Goal: Transaction & Acquisition: Purchase product/service

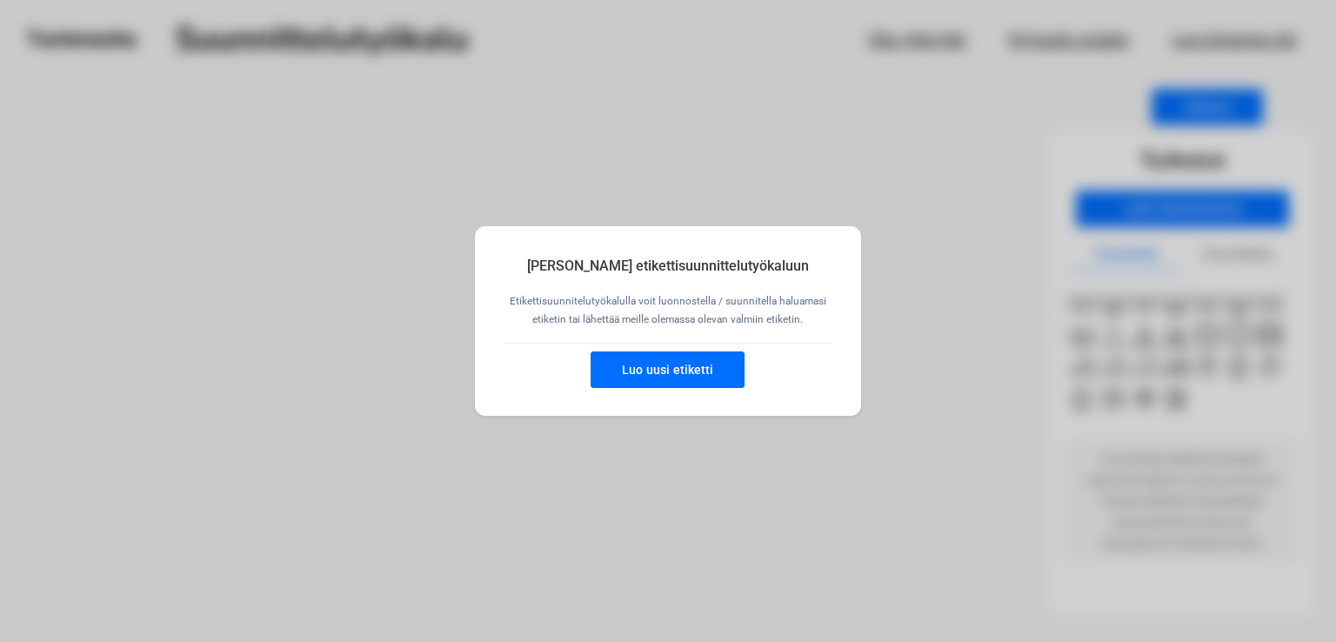
click at [674, 375] on button "Luo uusi etiketti" at bounding box center [668, 369] width 154 height 37
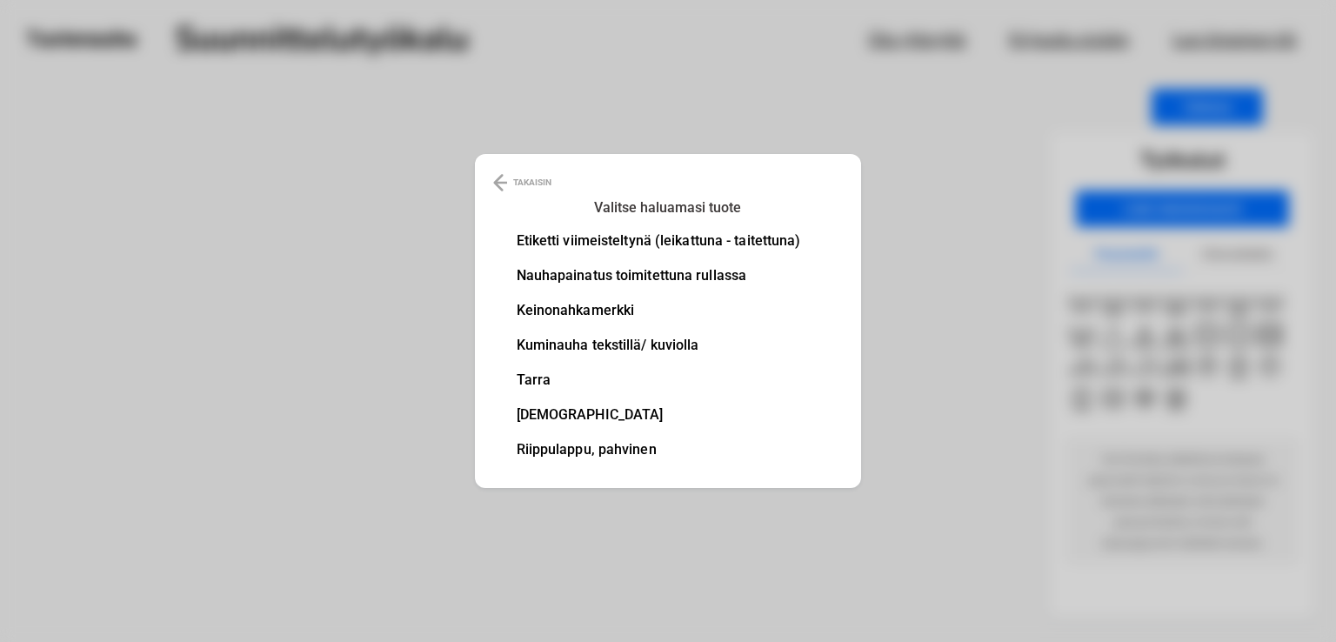
click at [606, 271] on li "Nauhapainatus toimitettuna rullassa" at bounding box center [659, 276] width 284 height 14
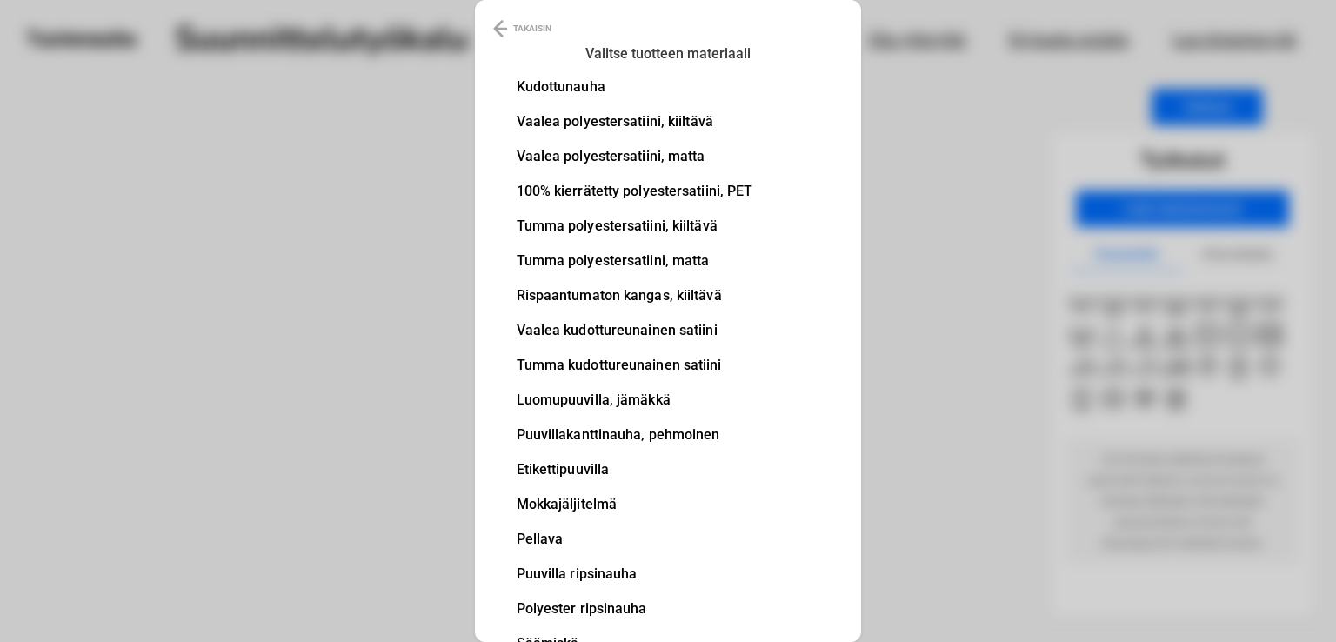
click at [639, 191] on li "100% kierrätetty polyestersatiini, PET" at bounding box center [635, 191] width 237 height 14
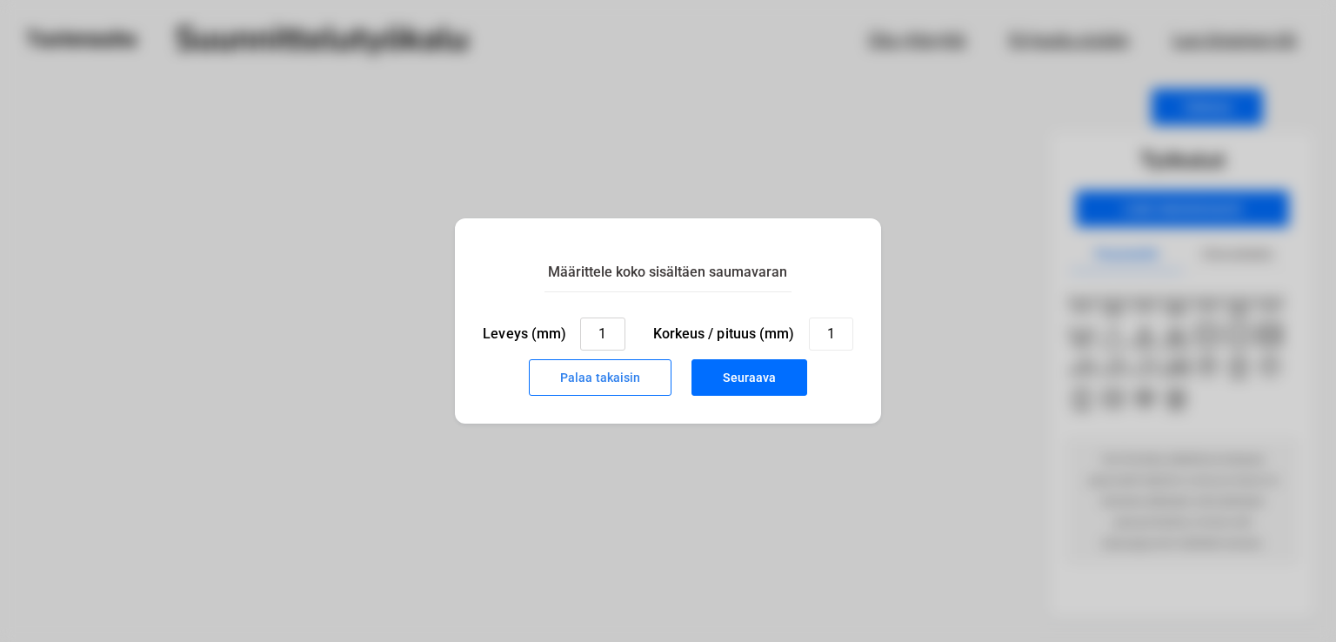
drag, startPoint x: 609, startPoint y: 341, endPoint x: 586, endPoint y: 340, distance: 23.5
click at [586, 340] on input "1" at bounding box center [602, 334] width 44 height 33
type input "3"
type input "10"
click at [836, 336] on input "1" at bounding box center [831, 334] width 44 height 33
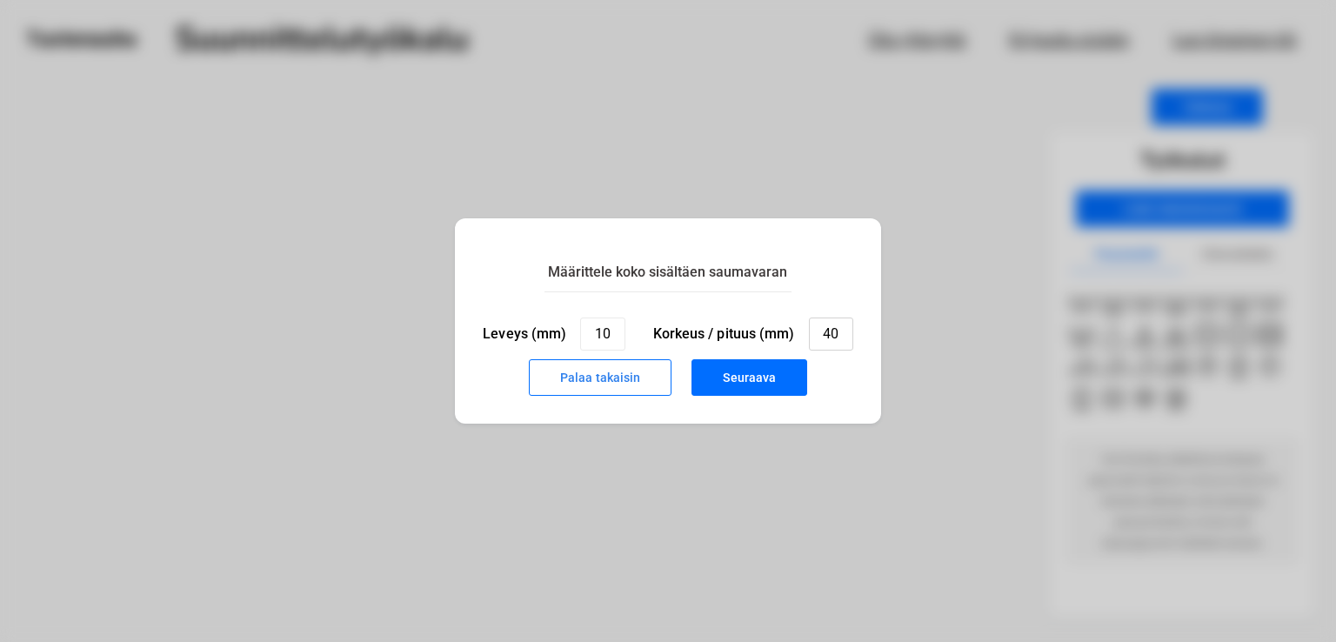
type input "40"
click at [736, 374] on button "Seuraava" at bounding box center [750, 377] width 116 height 37
type input "1"
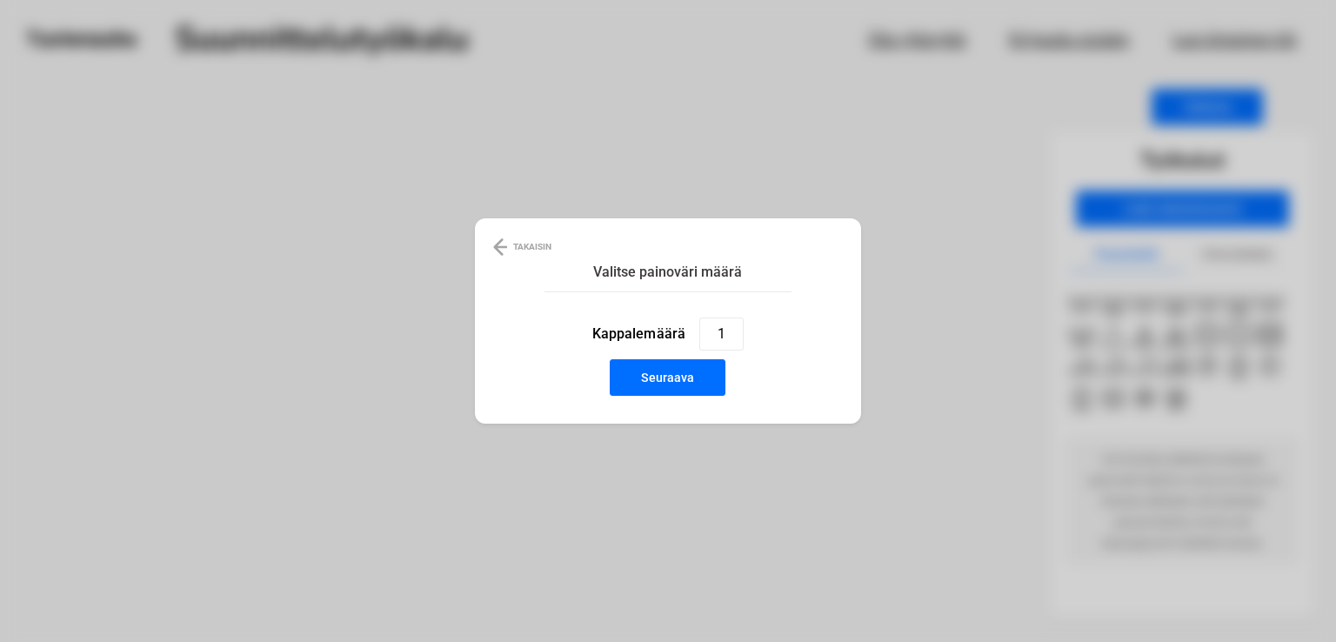
click at [663, 383] on button "Seuraava" at bounding box center [668, 377] width 116 height 37
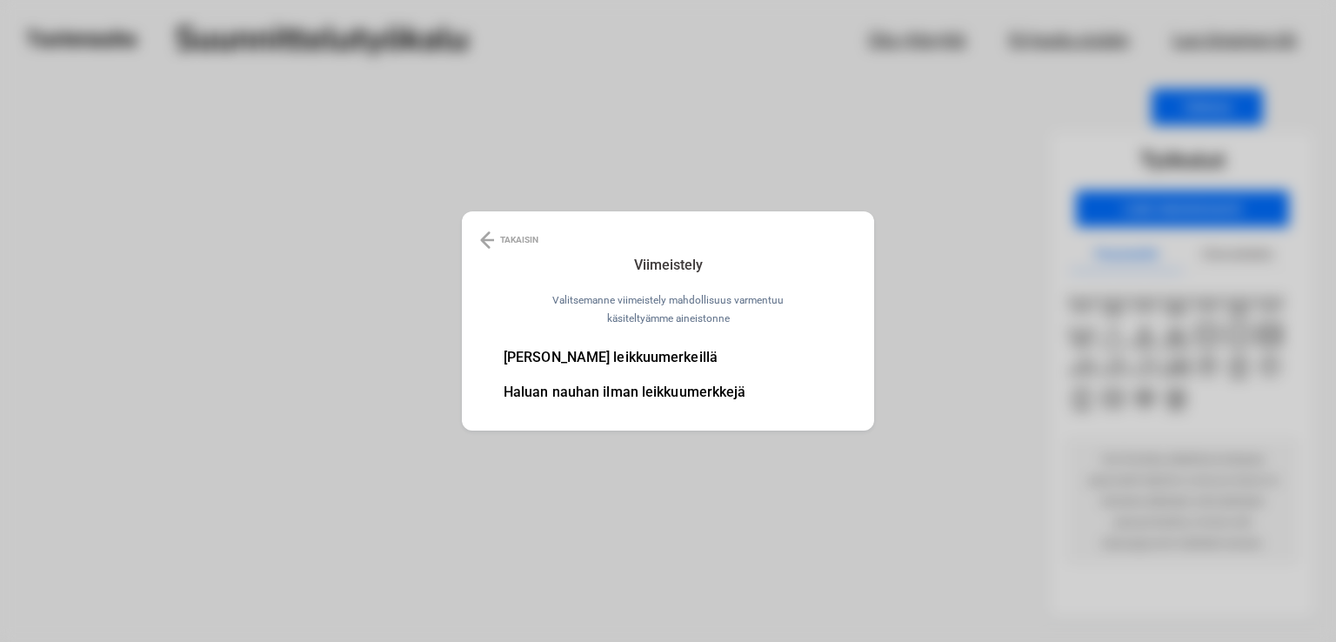
click at [673, 361] on li "[PERSON_NAME] leikkuumerkeillä" at bounding box center [625, 358] width 243 height 14
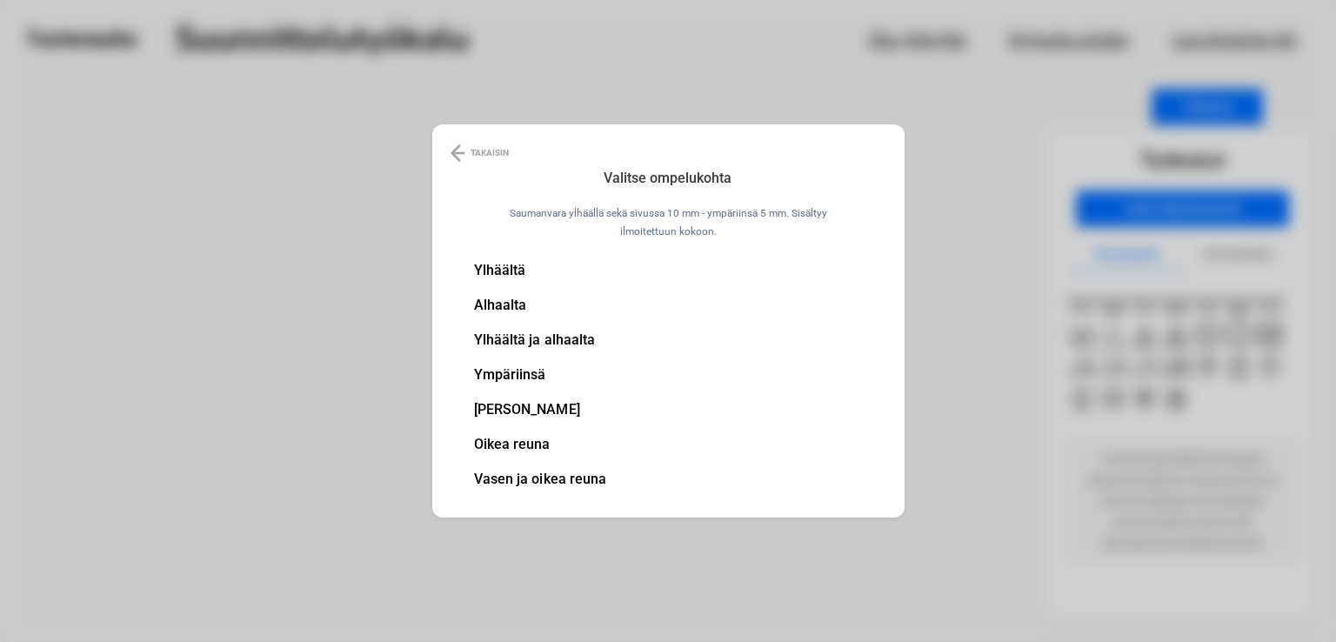
click at [530, 342] on li "Ylhäältä ja alhaalta" at bounding box center [540, 340] width 133 height 14
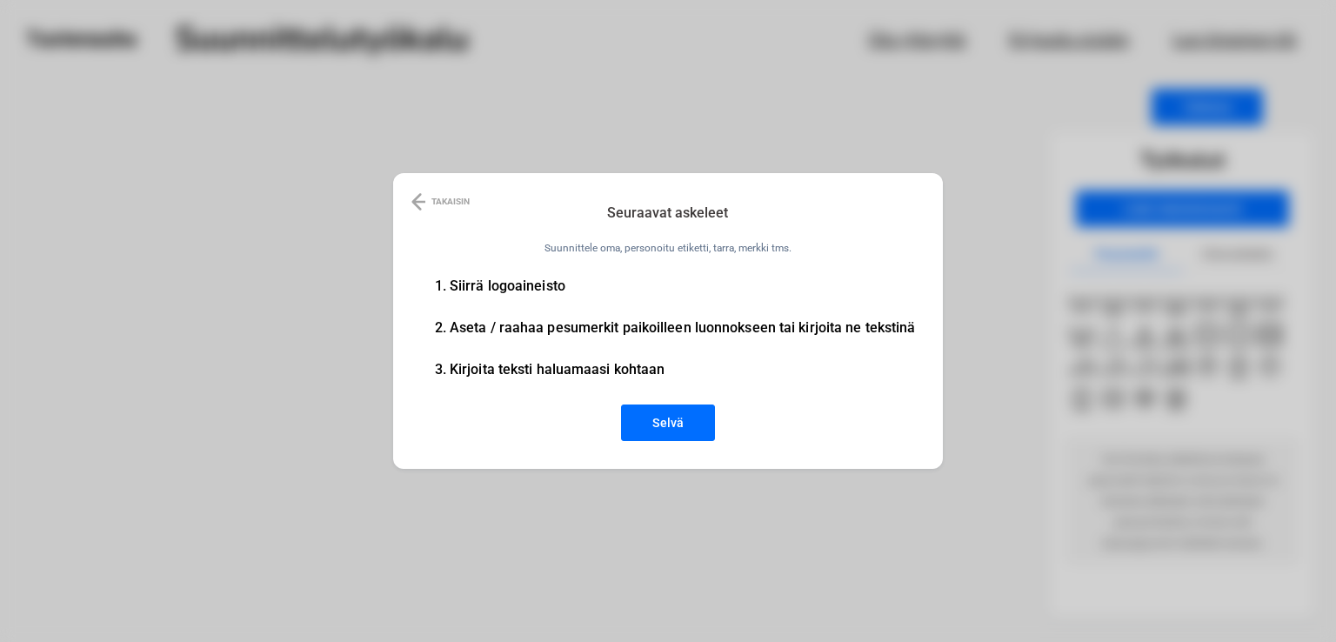
click at [658, 425] on button "Selvä" at bounding box center [668, 423] width 94 height 37
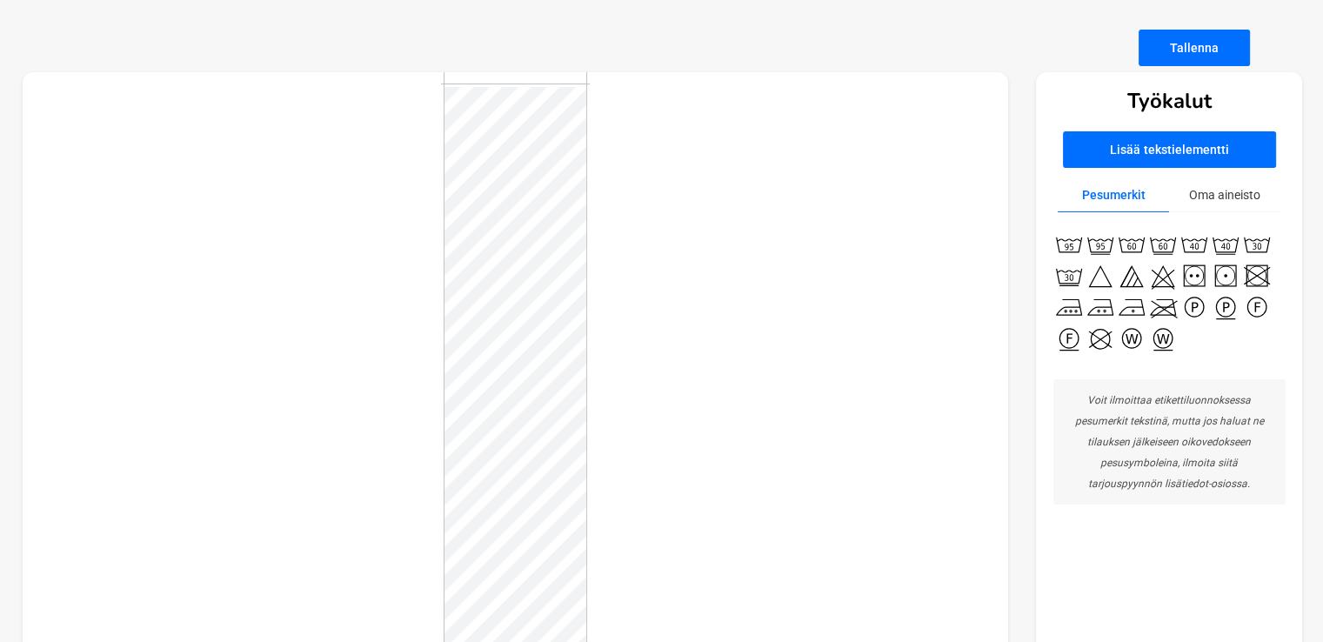
scroll to position [61, 0]
click at [1155, 135] on button "Lisää tekstielementti" at bounding box center [1169, 148] width 213 height 37
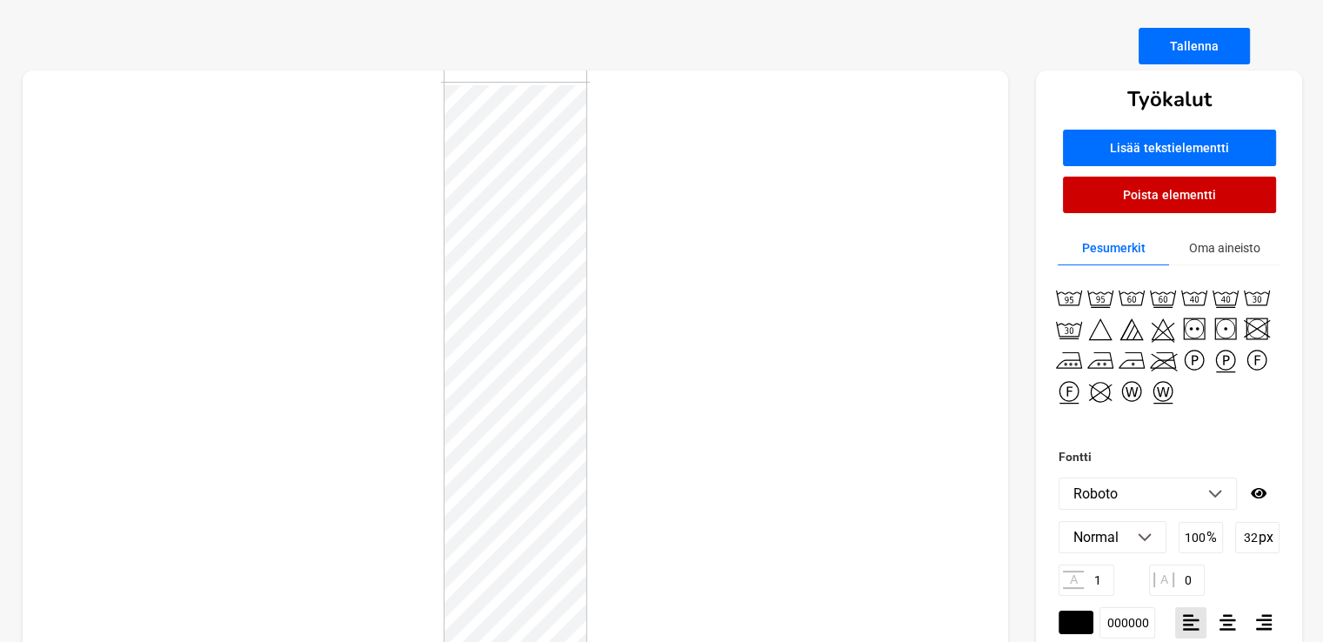
scroll to position [107, 0]
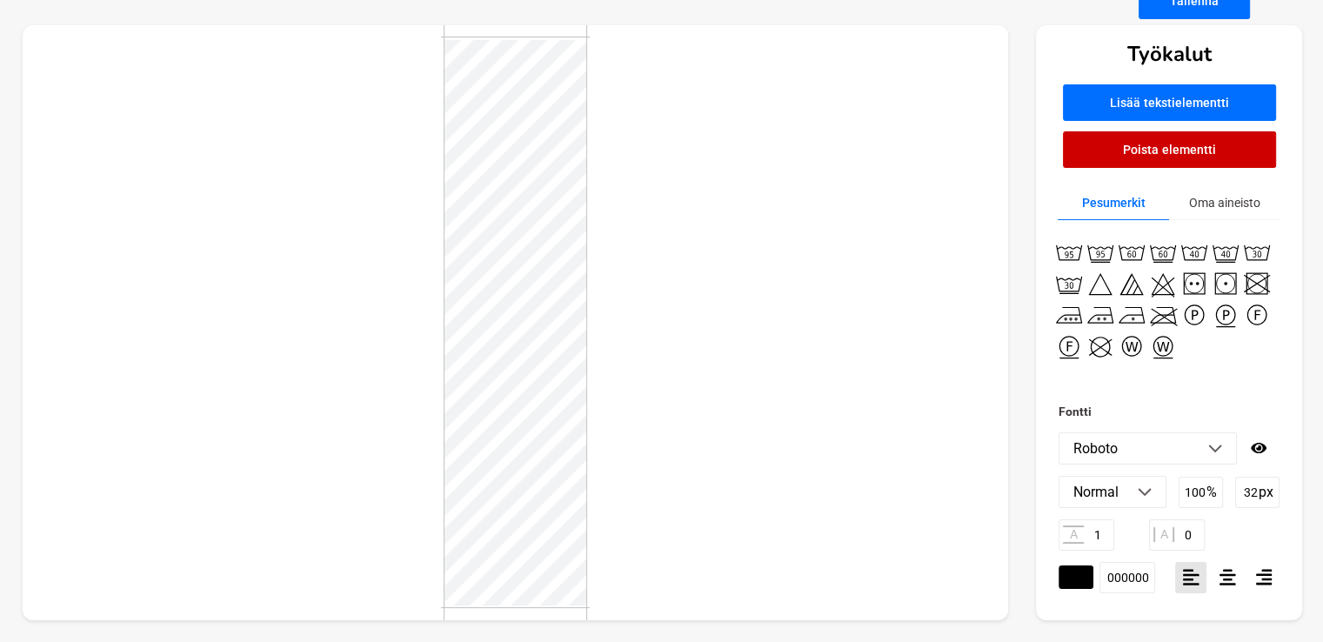
type textarea "115"
click at [647, 311] on div at bounding box center [516, 322] width 987 height 595
click at [738, 366] on div at bounding box center [516, 322] width 987 height 595
click at [438, 265] on div at bounding box center [516, 322] width 987 height 595
click at [1218, 440] on li "Roboto" at bounding box center [1148, 448] width 177 height 30
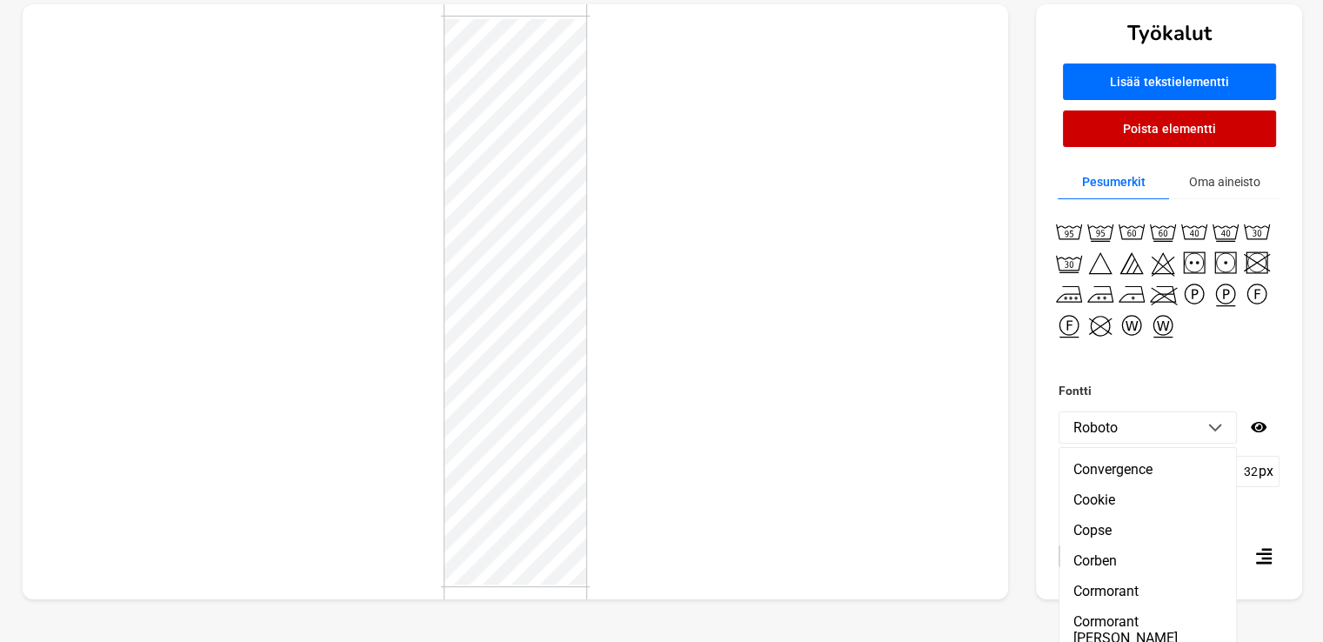
scroll to position [7207, 0]
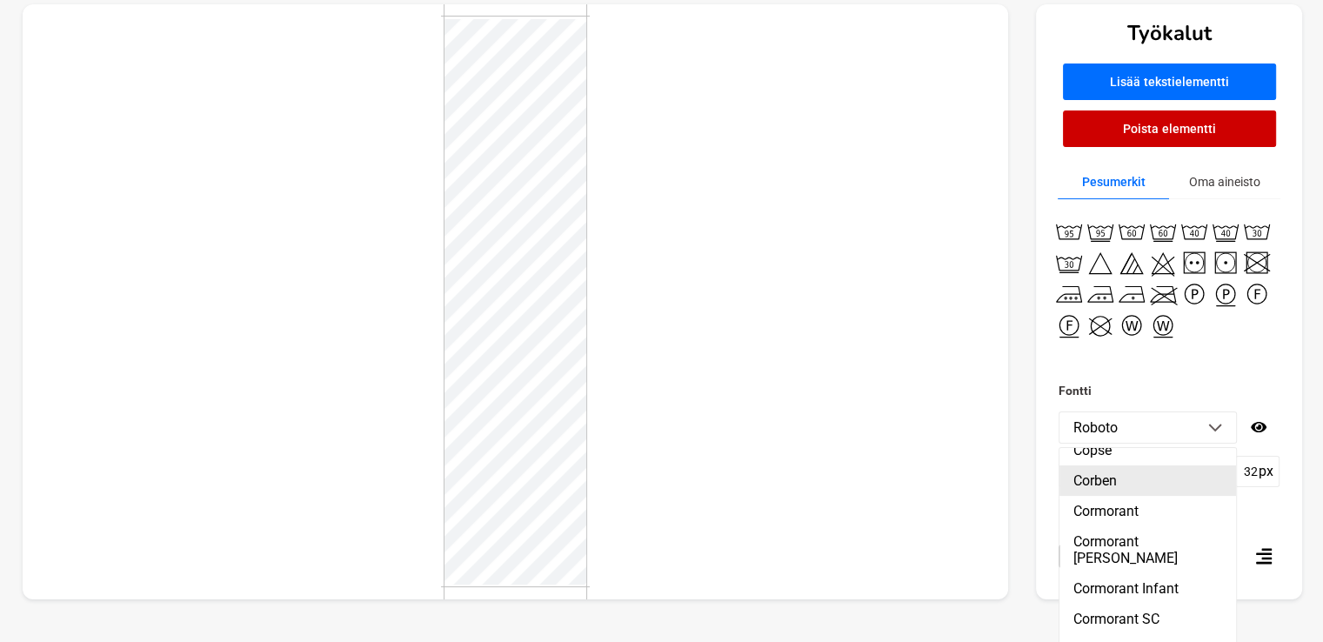
click at [1106, 496] on li "Corben" at bounding box center [1148, 480] width 177 height 30
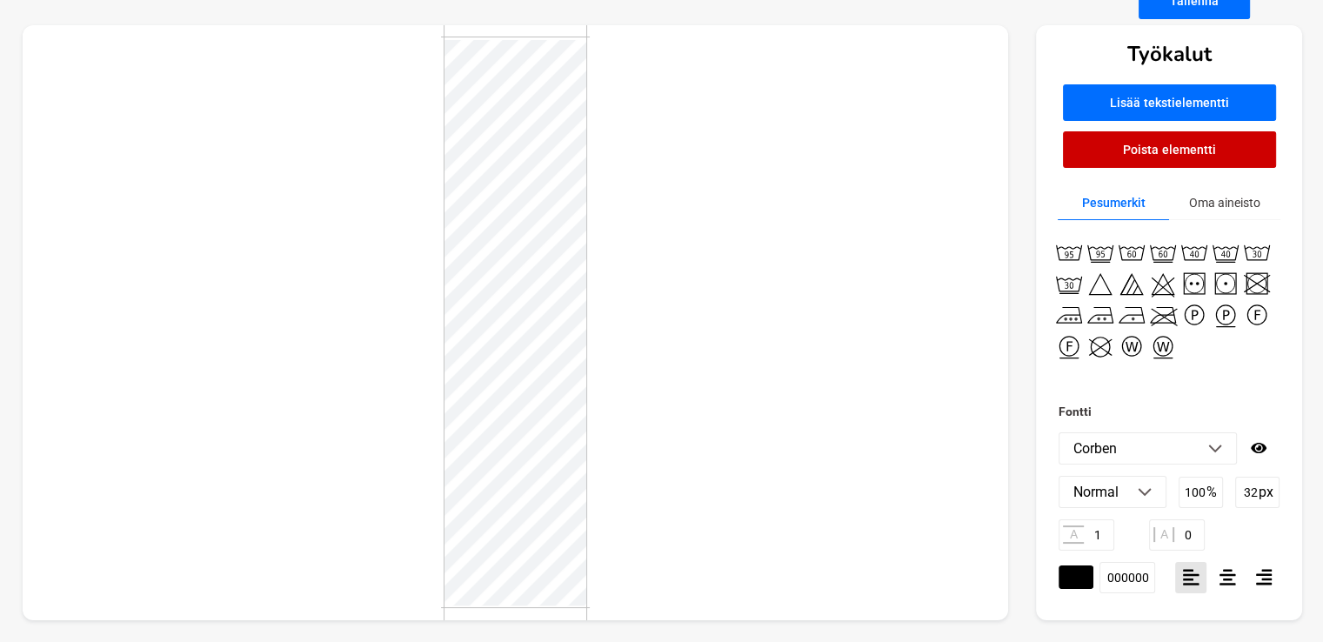
drag, startPoint x: 1106, startPoint y: 538, endPoint x: 1156, endPoint y: 453, distance: 98.3
click at [1156, 453] on div "Fontti Corben ABeeZee [PERSON_NAME] Libre Abril Fatface Aclonica Acme Actor Ada…" at bounding box center [1169, 510] width 266 height 219
click at [1224, 446] on li "Corben" at bounding box center [1148, 448] width 177 height 30
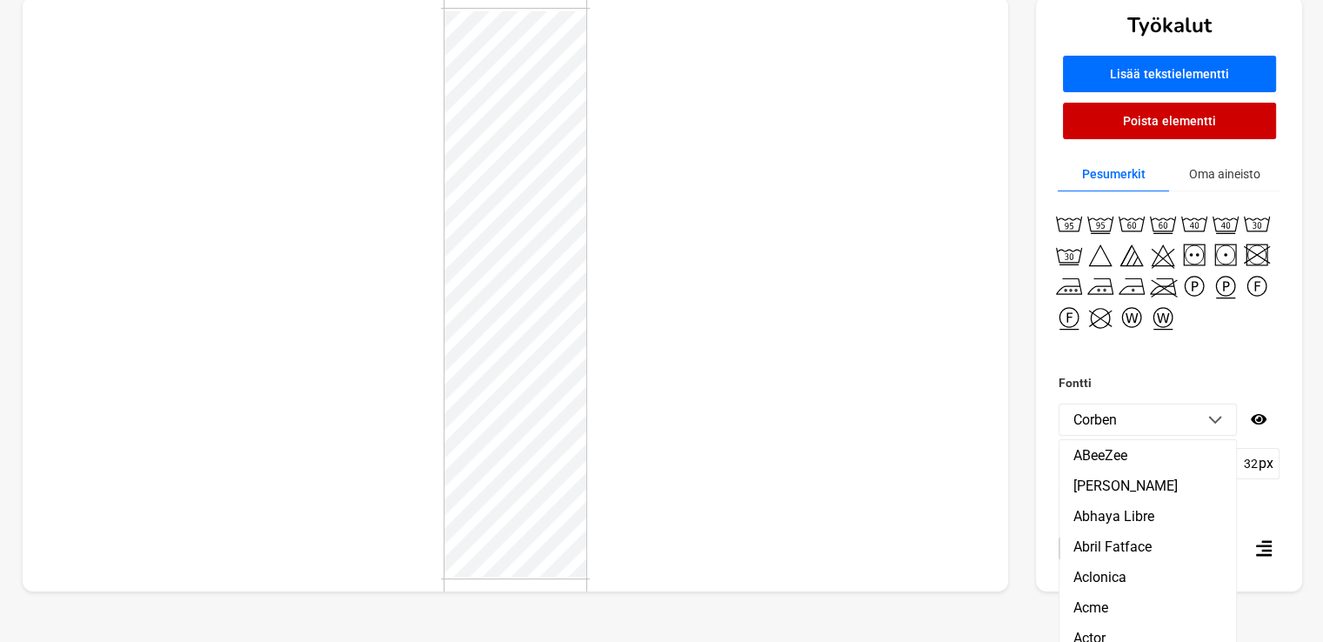
scroll to position [141, 0]
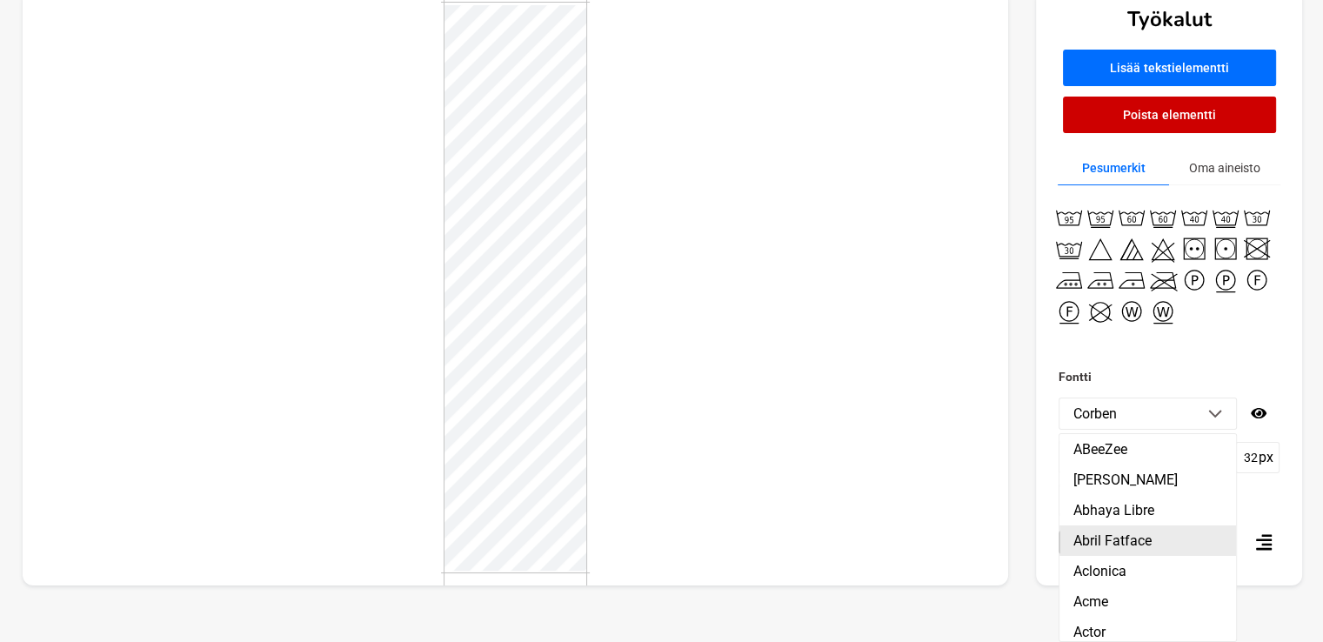
click at [1115, 552] on li "Abril Fatface" at bounding box center [1148, 540] width 177 height 30
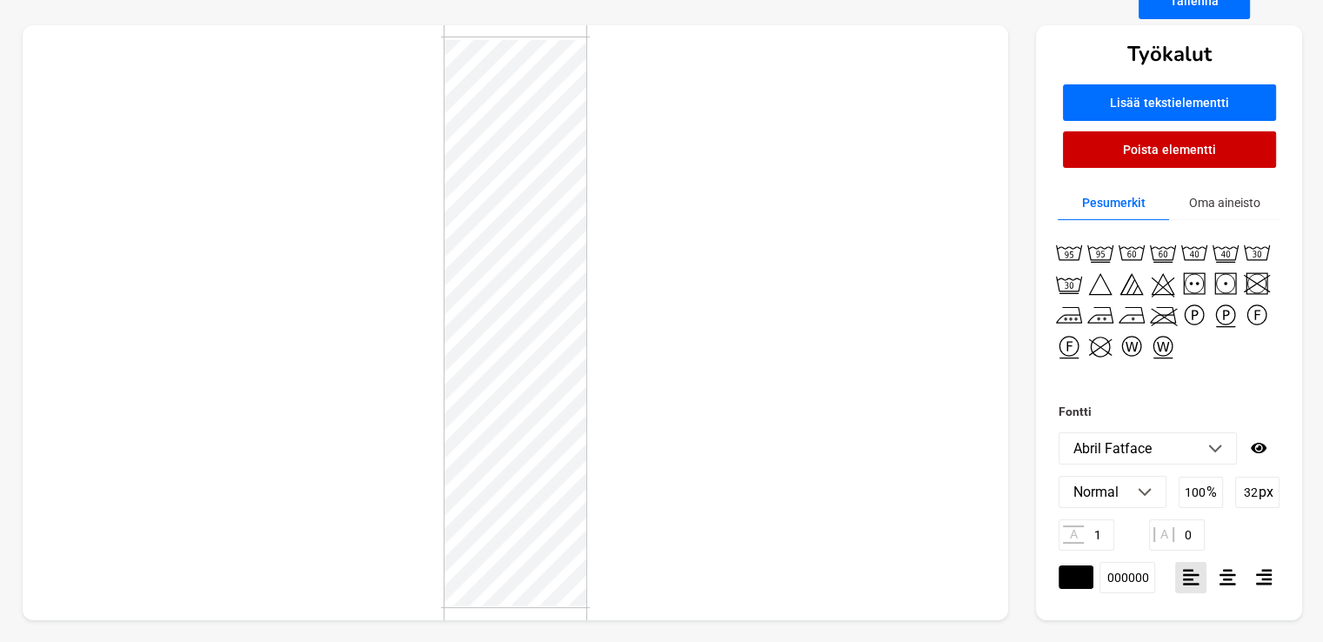
click at [1132, 454] on p "Abril Fatface" at bounding box center [1113, 448] width 78 height 17
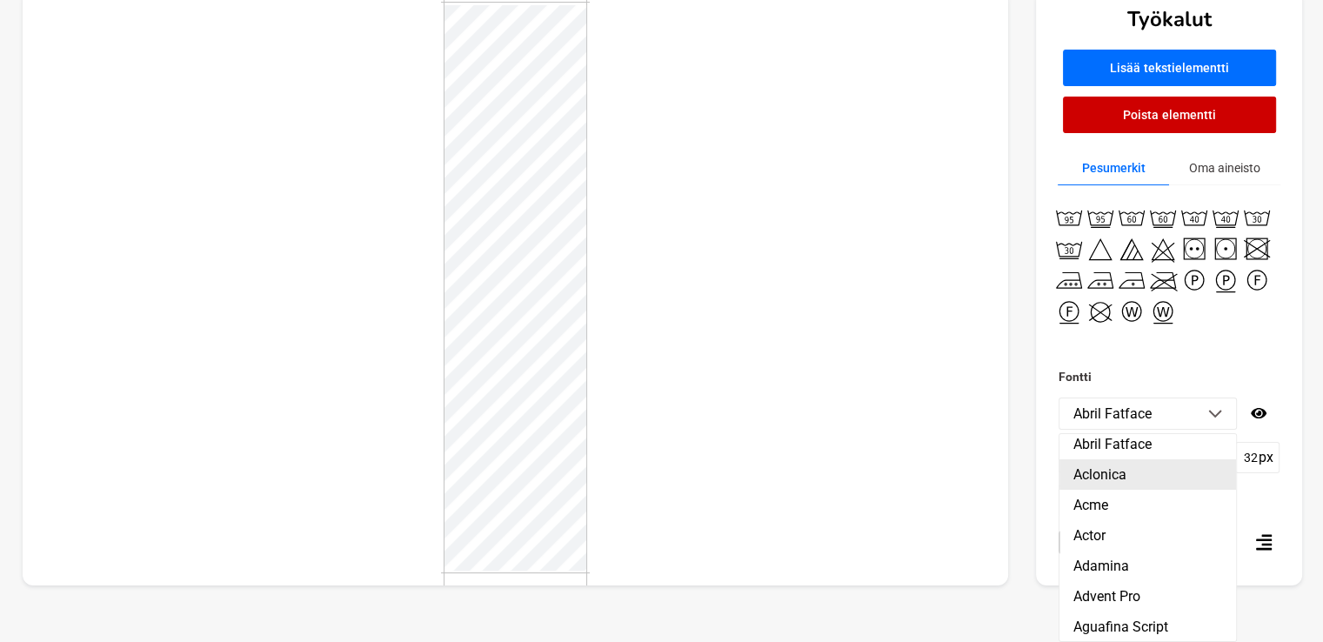
scroll to position [104, 0]
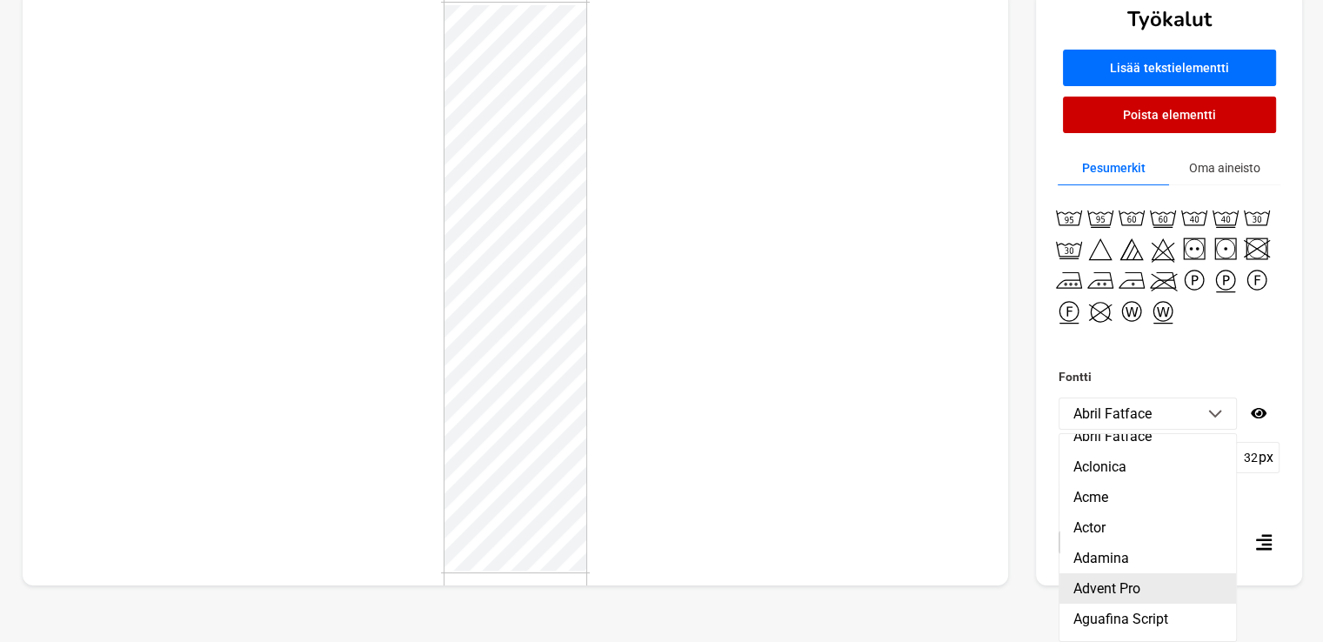
click at [1148, 577] on li "Advent Pro" at bounding box center [1148, 588] width 177 height 30
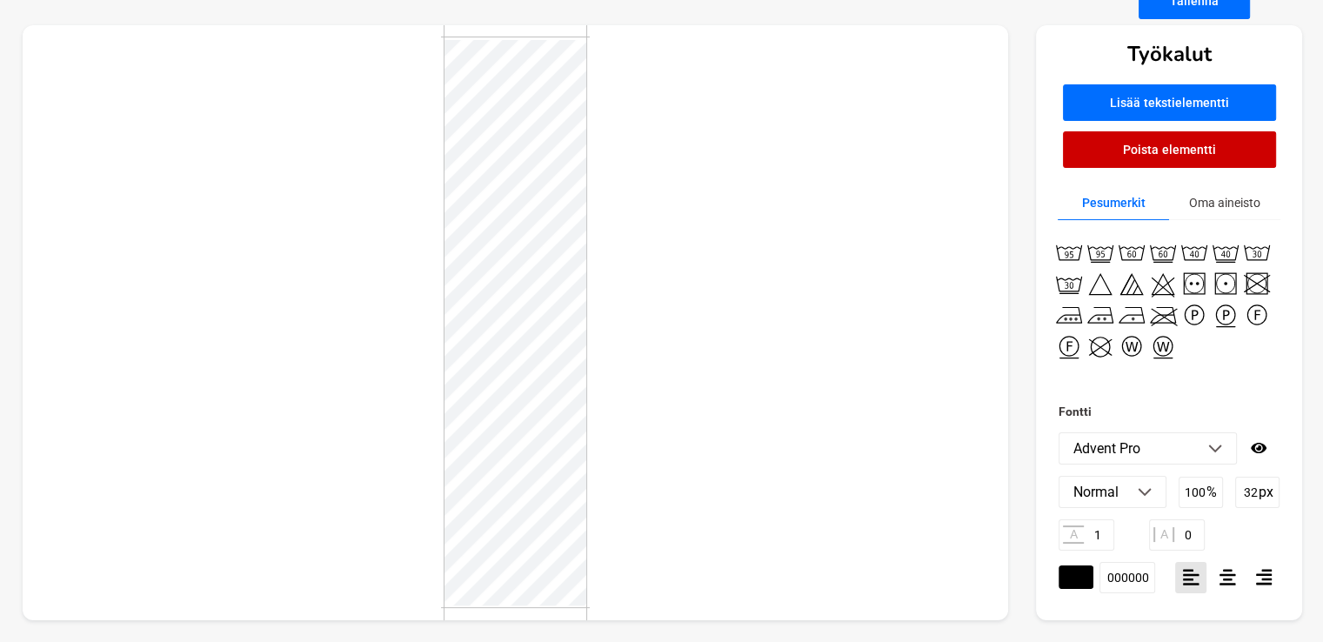
scroll to position [107, 0]
drag, startPoint x: 1148, startPoint y: 577, endPoint x: 1226, endPoint y: 445, distance: 153.2
click at [1226, 445] on li "Advent Pro" at bounding box center [1148, 448] width 177 height 30
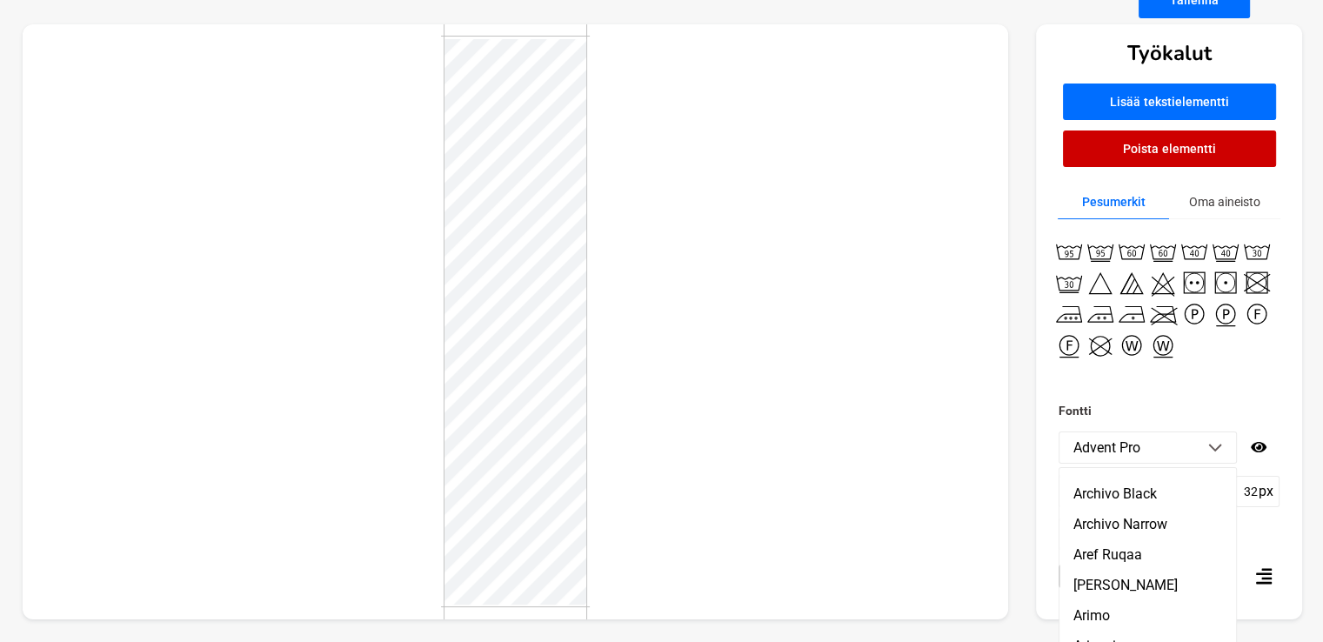
scroll to position [1813, 0]
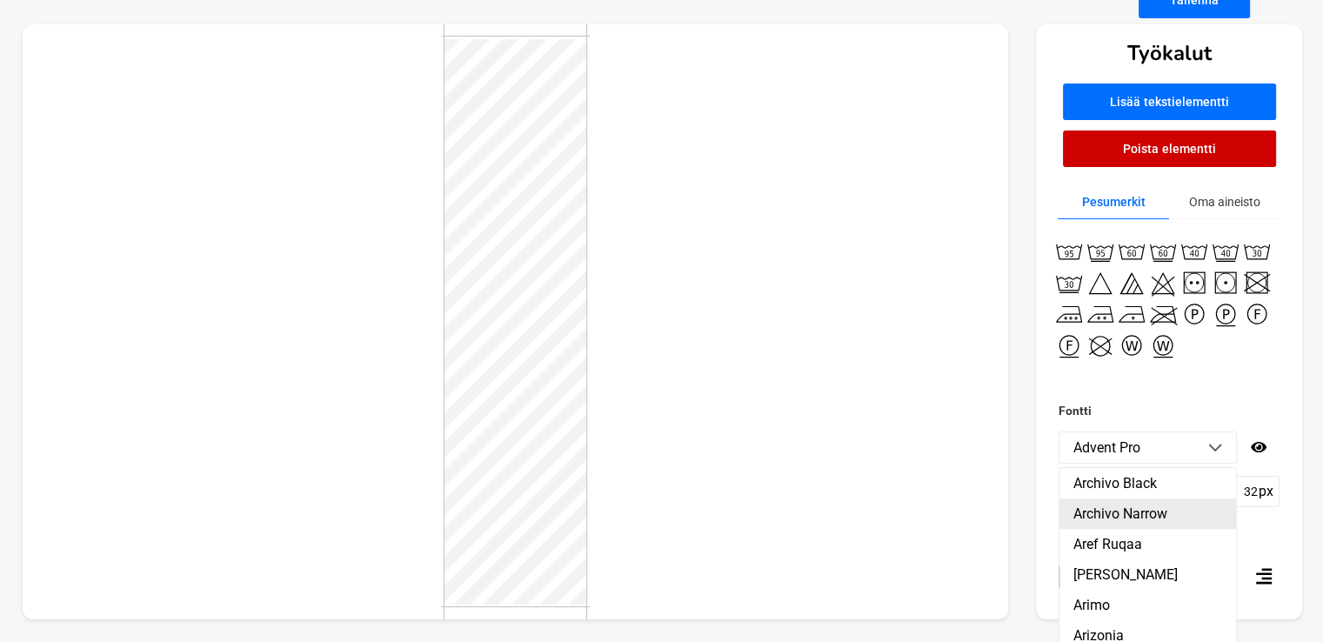
click at [1135, 529] on li "Archivo Narrow" at bounding box center [1148, 514] width 177 height 30
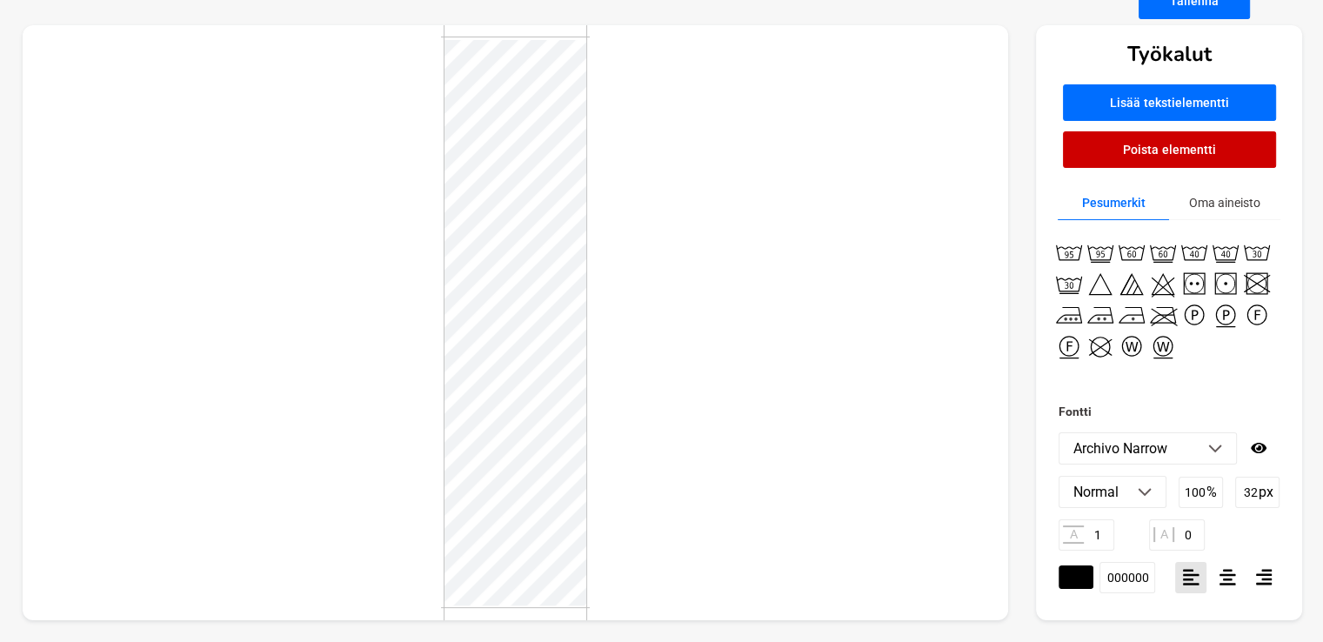
click at [1122, 447] on p "Archivo Narrow" at bounding box center [1121, 448] width 94 height 17
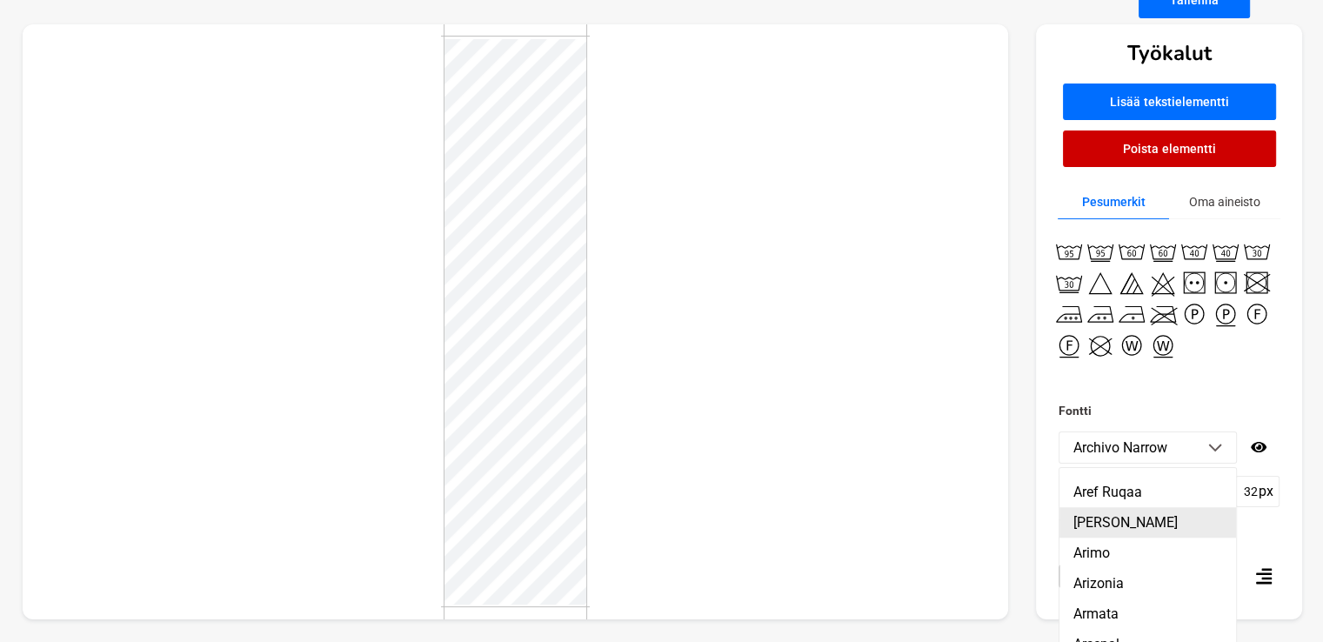
scroll to position [1876, 0]
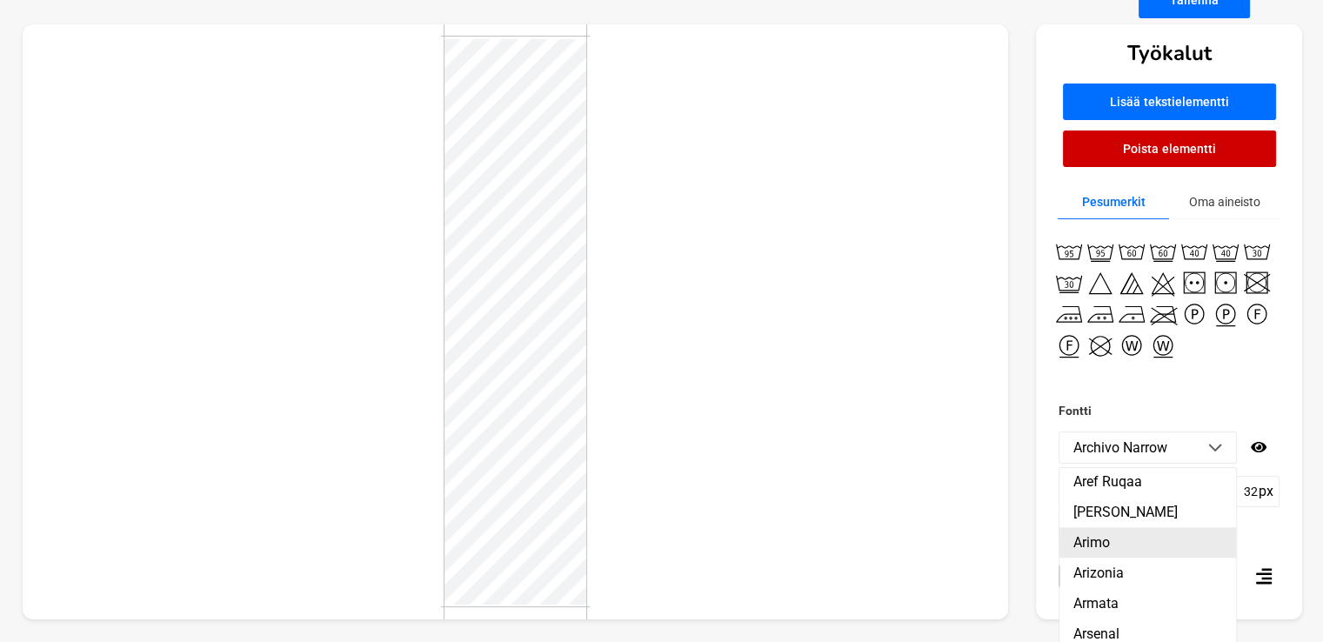
click at [1112, 551] on li "Arimo" at bounding box center [1148, 542] width 177 height 30
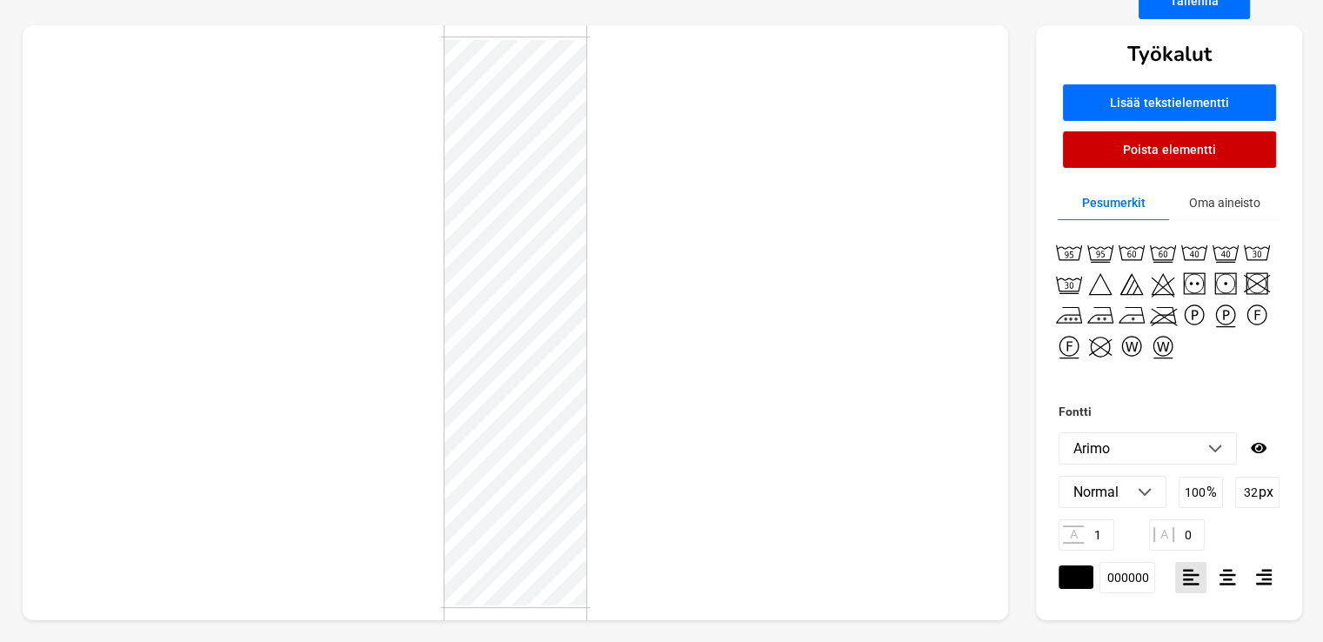
click at [724, 270] on div at bounding box center [516, 322] width 987 height 595
click at [1204, 401] on h3 "Fontti" at bounding box center [1169, 411] width 221 height 21
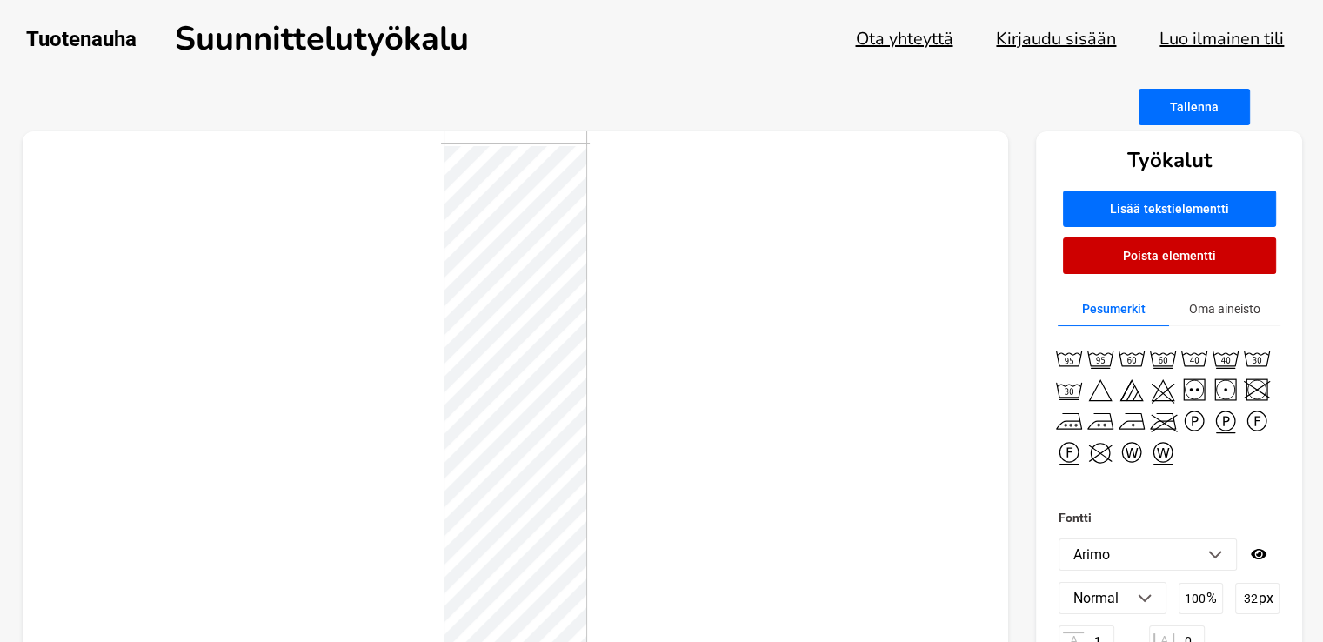
scroll to position [107, 0]
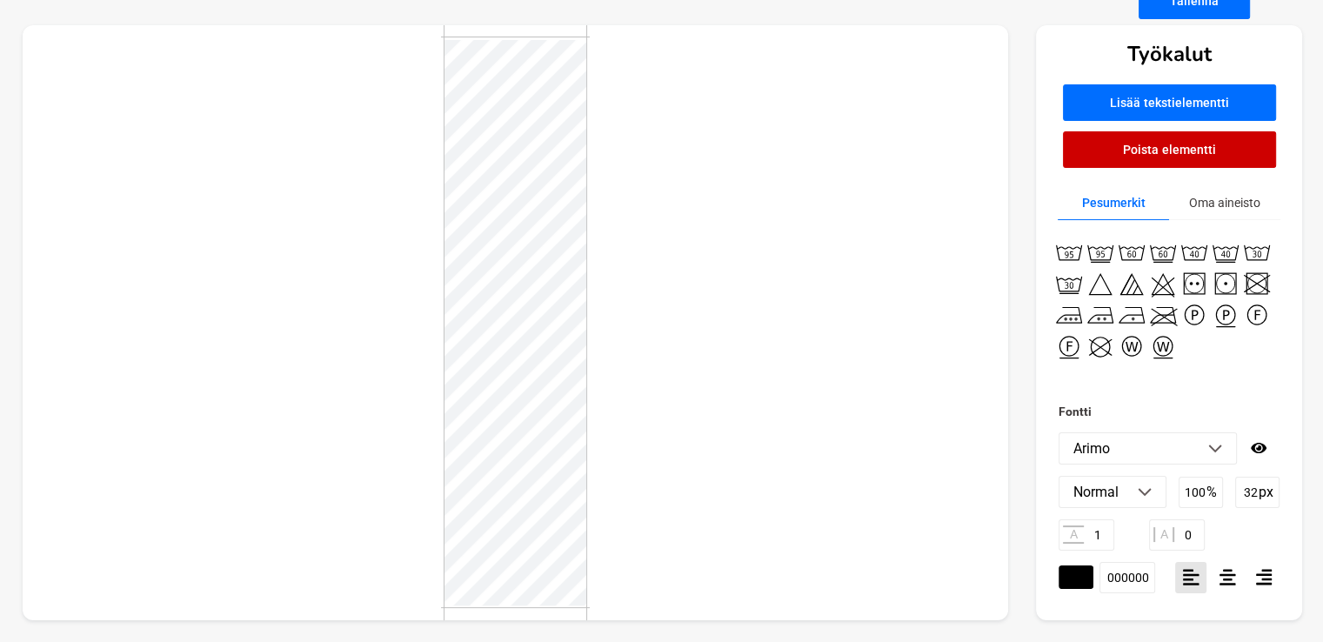
click at [588, 342] on div at bounding box center [515, 322] width 149 height 595
click at [1233, 569] on icon at bounding box center [1228, 577] width 17 height 18
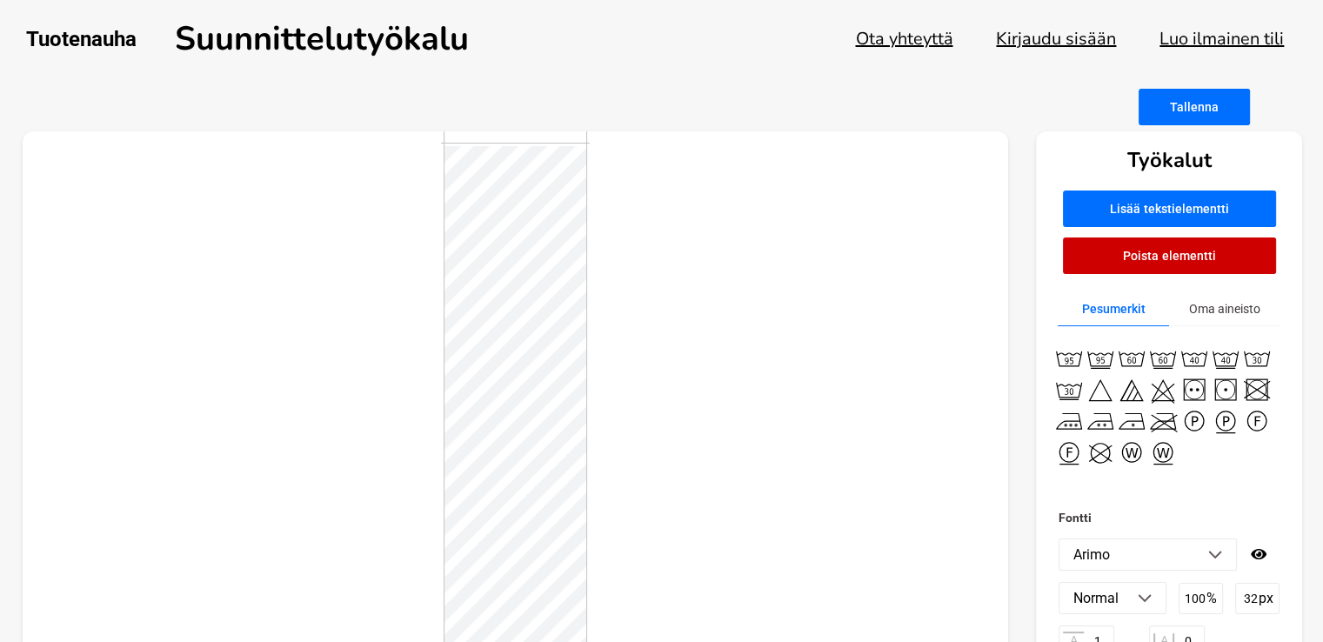
click at [797, 416] on div at bounding box center [516, 428] width 987 height 595
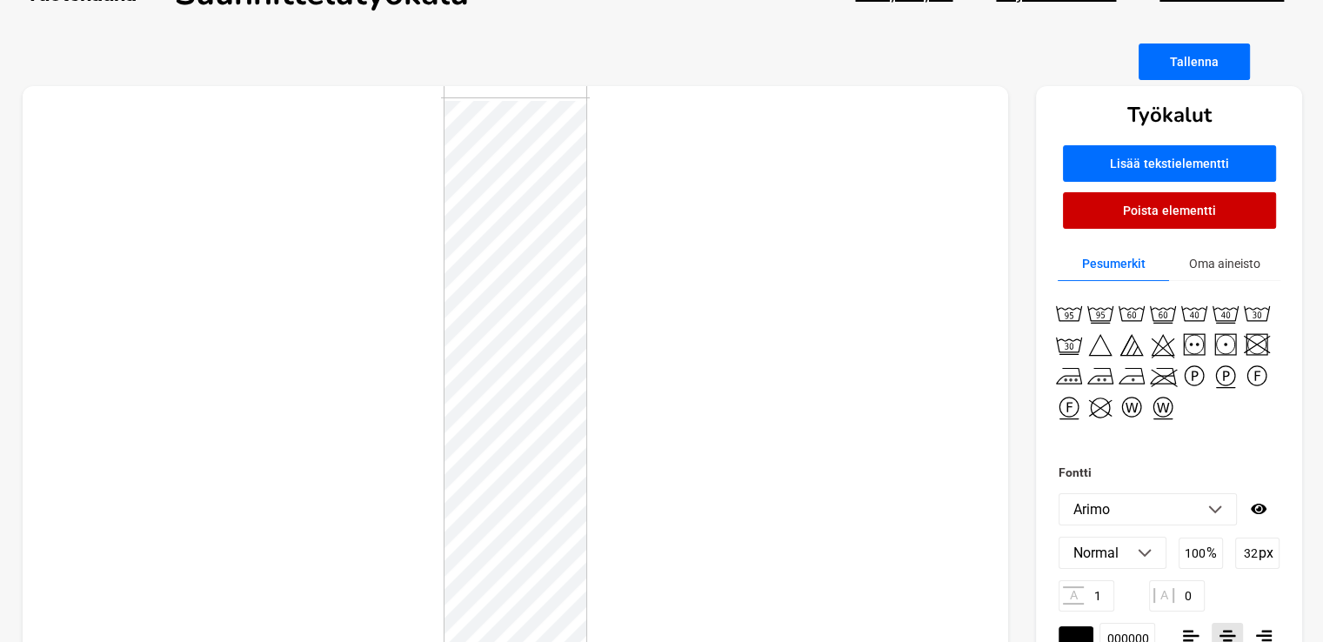
scroll to position [45, 0]
click at [731, 448] on div at bounding box center [516, 383] width 987 height 595
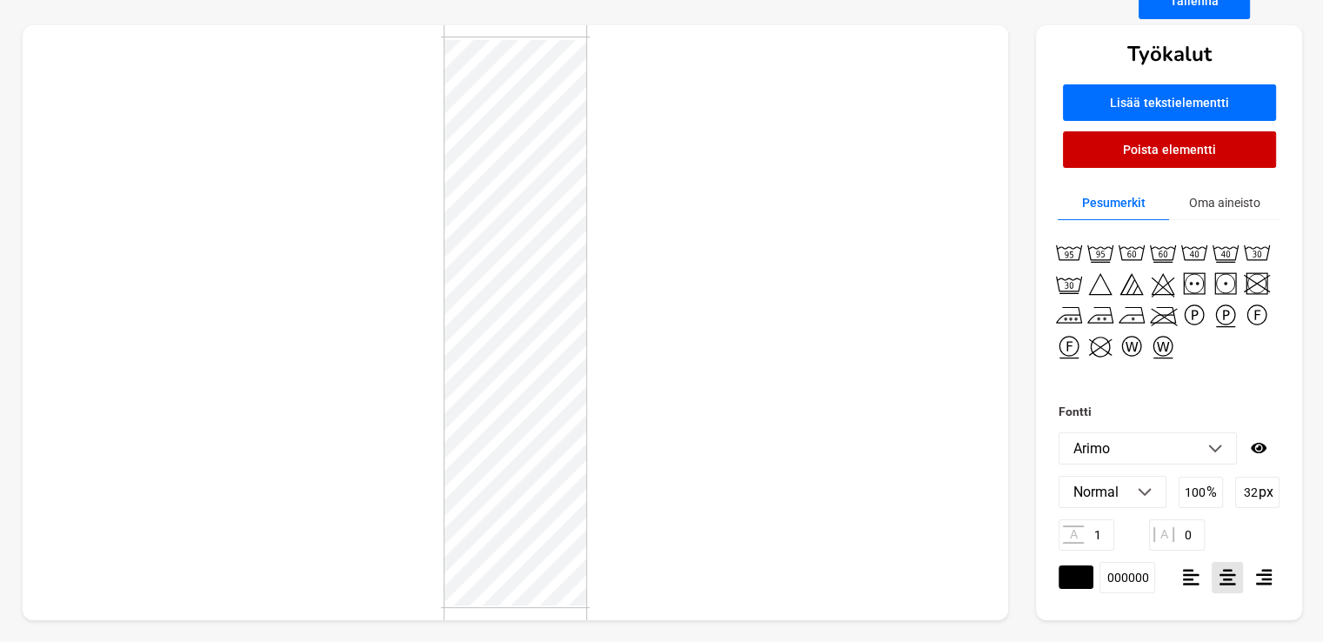
scroll to position [0, 0]
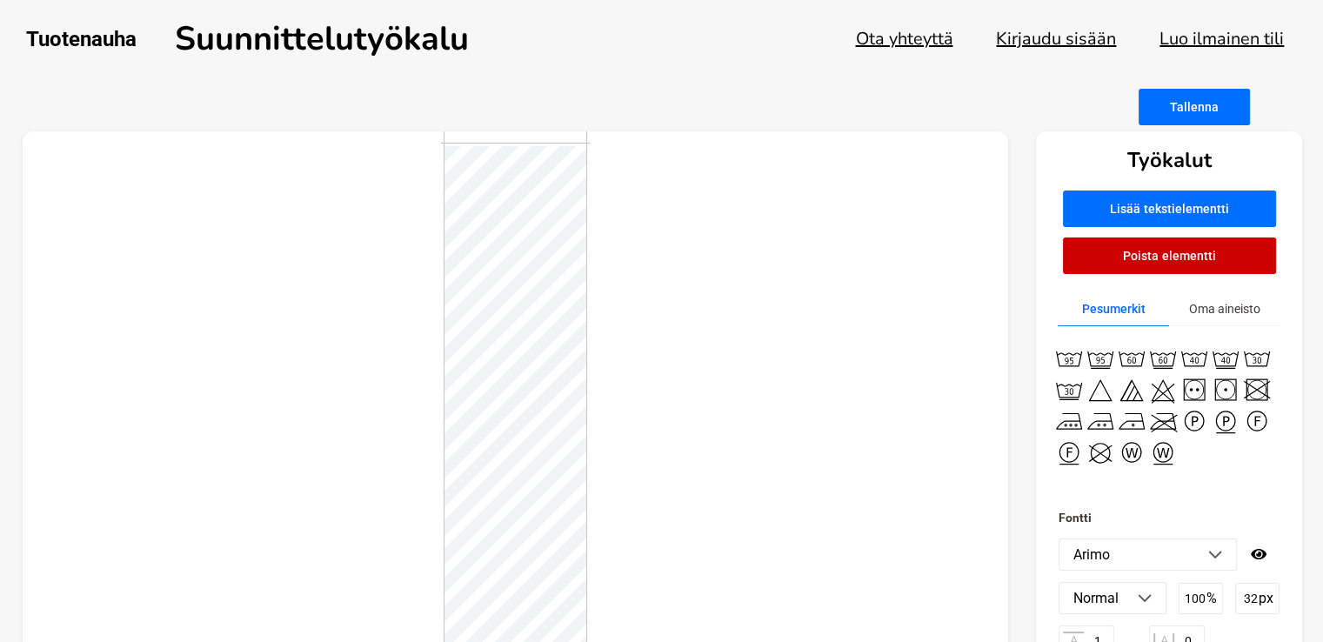
click at [1176, 117] on button "Tallenna" at bounding box center [1194, 107] width 111 height 37
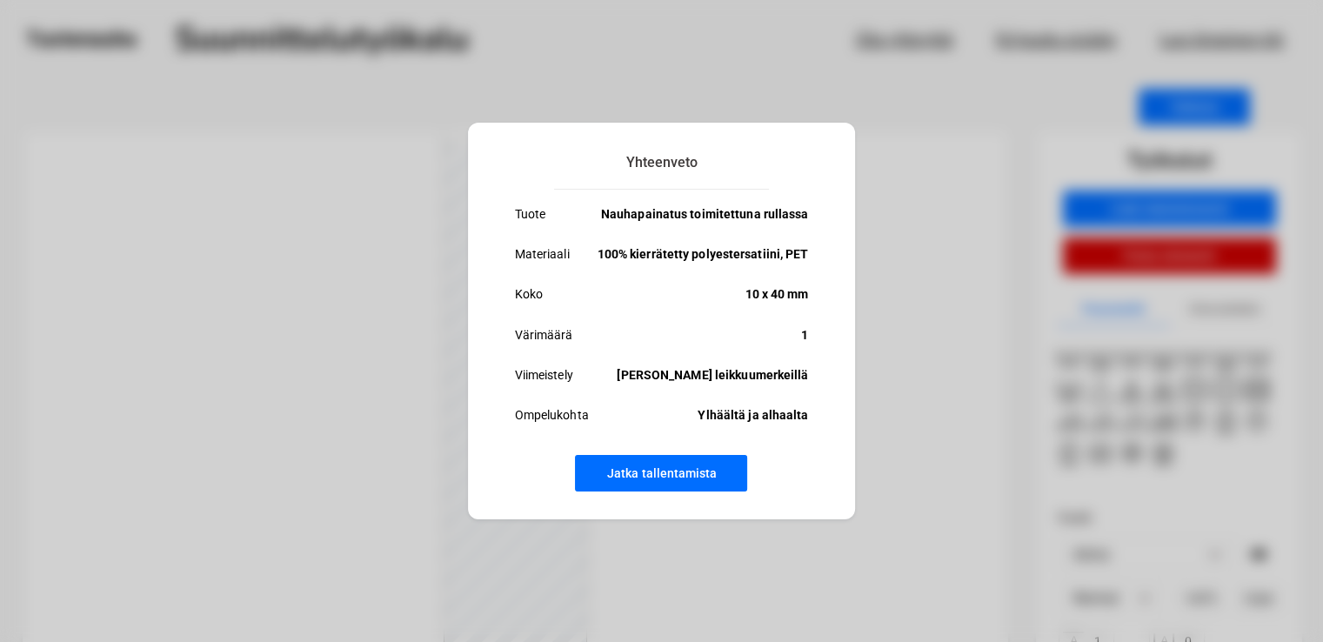
click at [675, 473] on button "Jatka tallentamista" at bounding box center [661, 473] width 172 height 37
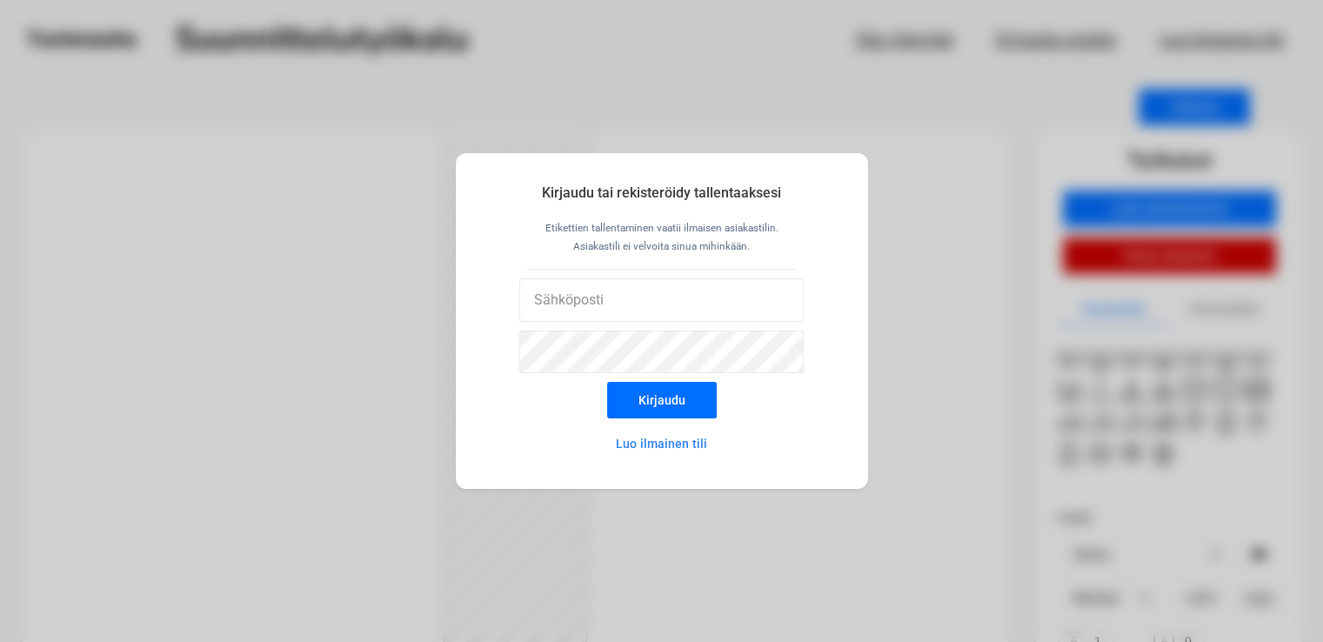
click at [657, 440] on button "Luo ilmainen tili" at bounding box center [662, 443] width 152 height 35
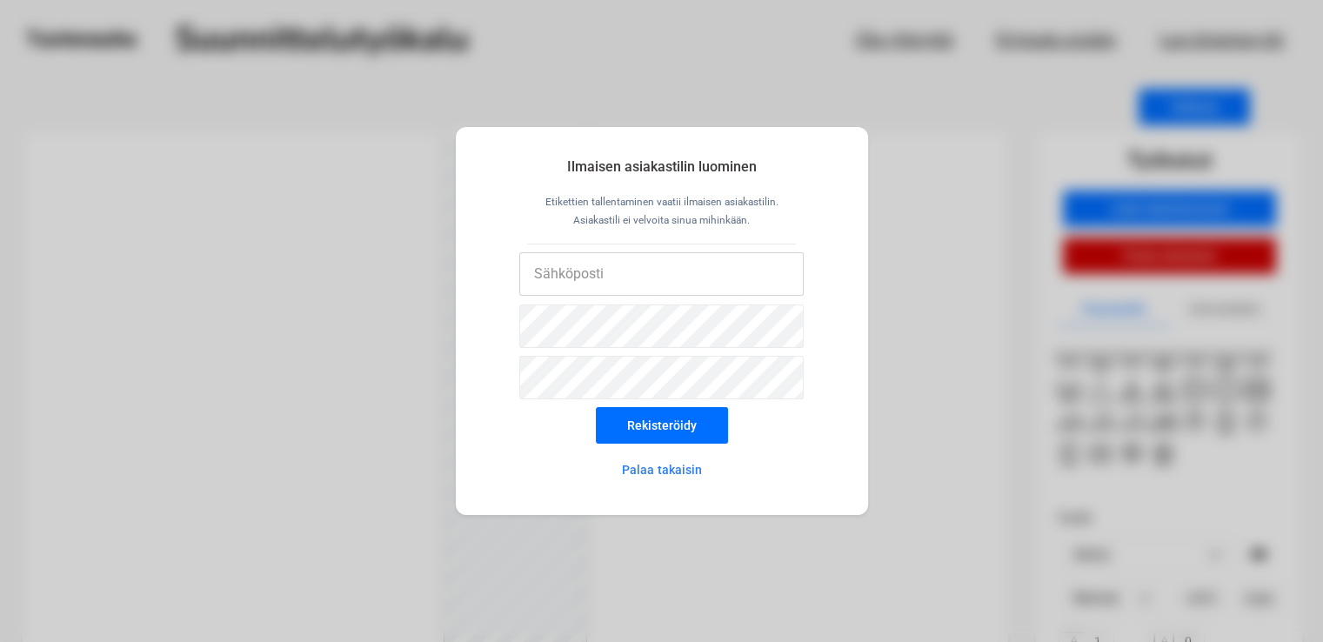
click at [616, 265] on input "email" at bounding box center [661, 274] width 284 height 44
type input "[EMAIL_ADDRESS][DOMAIN_NAME]"
click at [679, 423] on button "Rekisteröidy" at bounding box center [662, 425] width 132 height 37
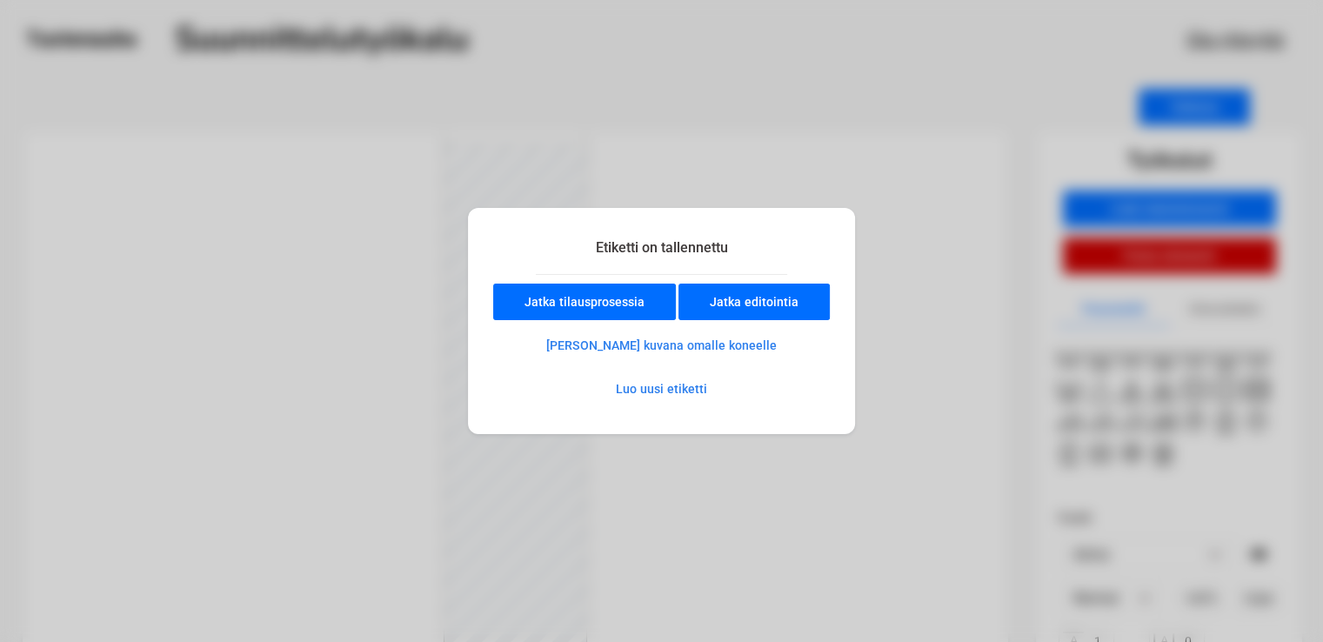
click at [650, 345] on button "[PERSON_NAME] kuvana omalle koneelle" at bounding box center [661, 345] width 291 height 35
click at [612, 297] on button "Jatka tilausprosessia" at bounding box center [584, 302] width 183 height 37
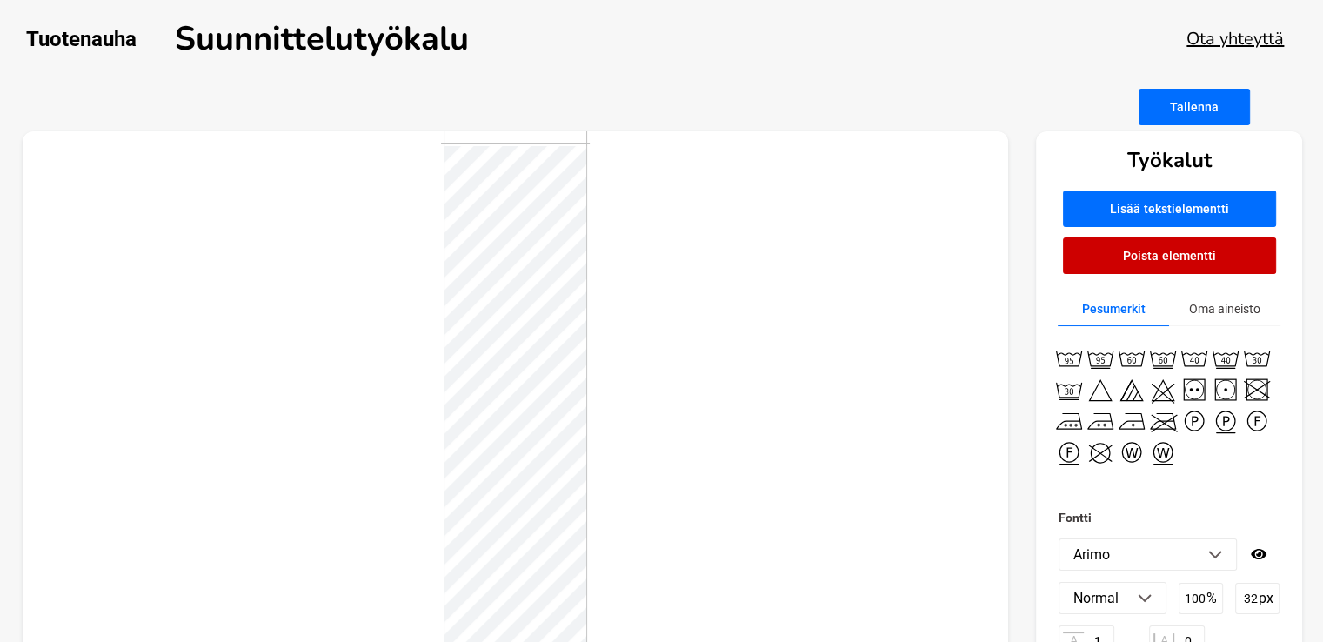
scroll to position [2, 2]
type textarea "125"
click at [756, 429] on div at bounding box center [516, 428] width 987 height 595
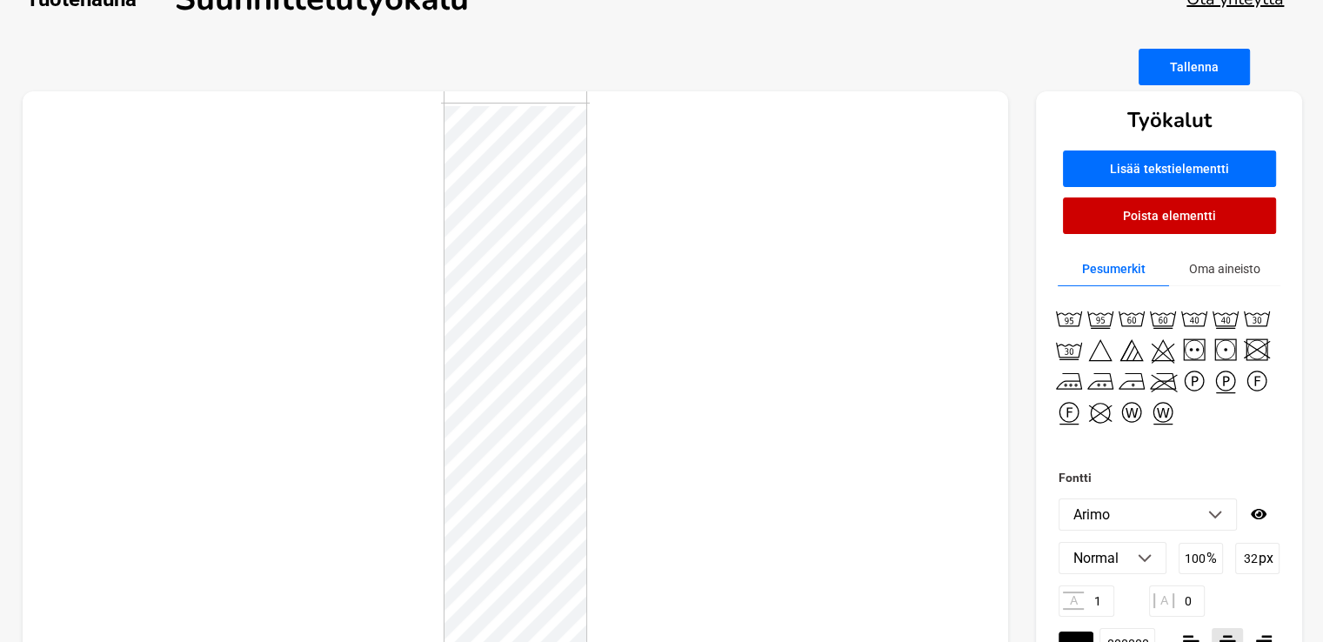
click at [787, 453] on div at bounding box center [516, 388] width 987 height 595
click at [673, 336] on div at bounding box center [516, 388] width 987 height 595
click at [1204, 77] on button "Tallenna" at bounding box center [1194, 67] width 111 height 37
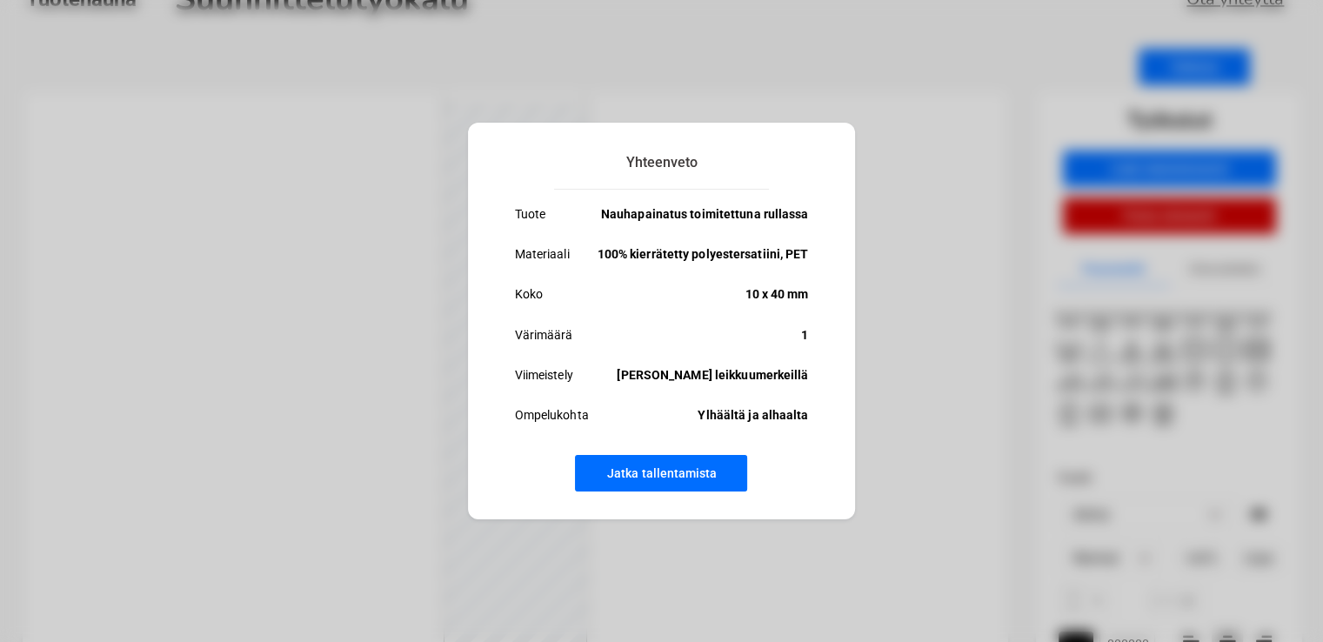
click at [657, 479] on button "Jatka tallentamista" at bounding box center [661, 473] width 172 height 37
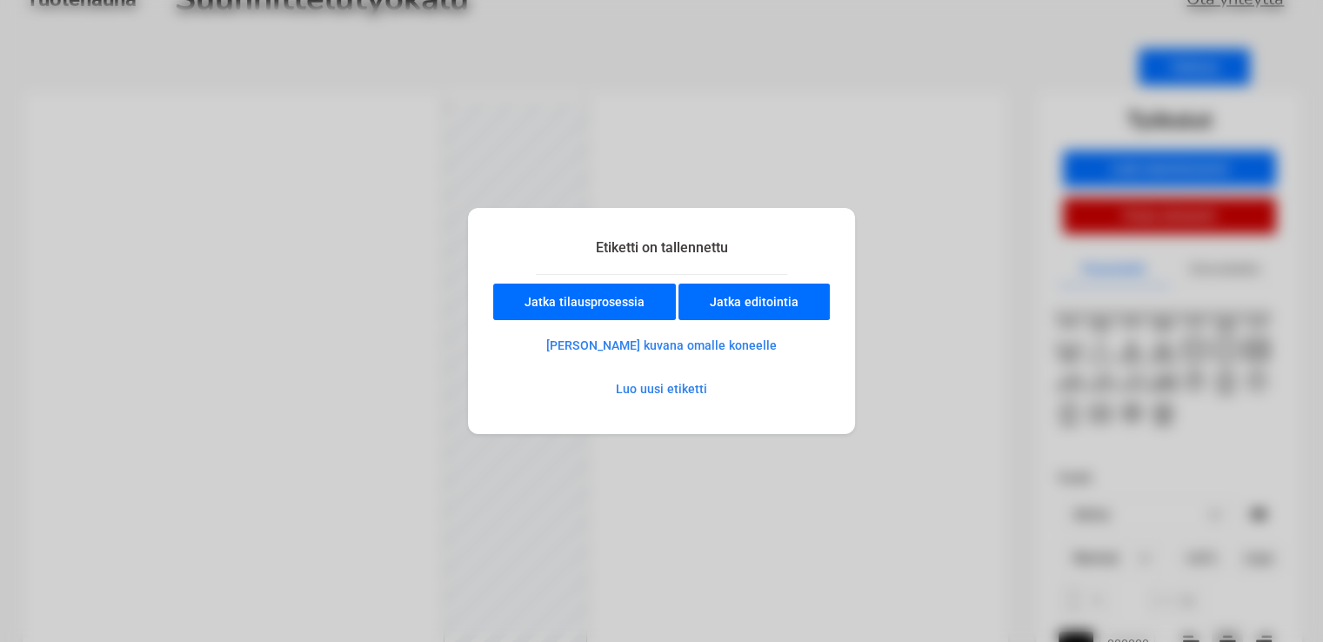
click at [584, 303] on button "Jatka tilausprosessia" at bounding box center [584, 302] width 183 height 37
